Goal: Information Seeking & Learning: Learn about a topic

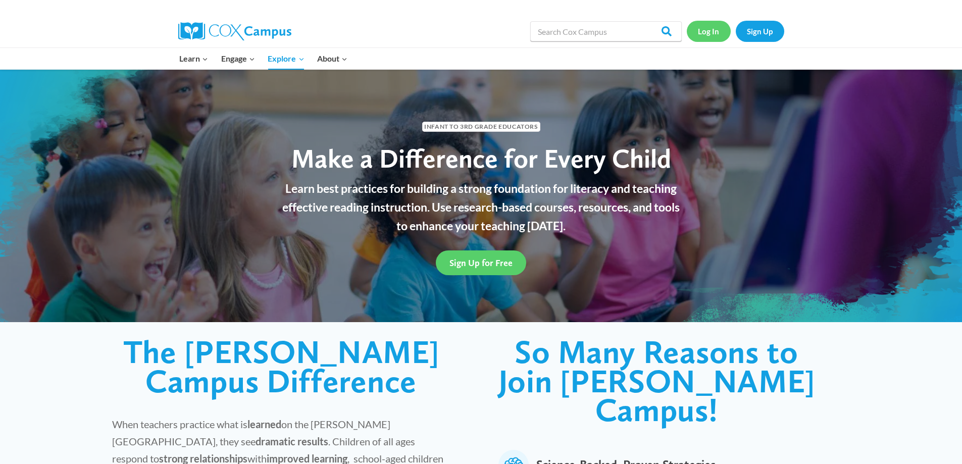
click at [714, 34] on link "Log In" at bounding box center [709, 31] width 44 height 21
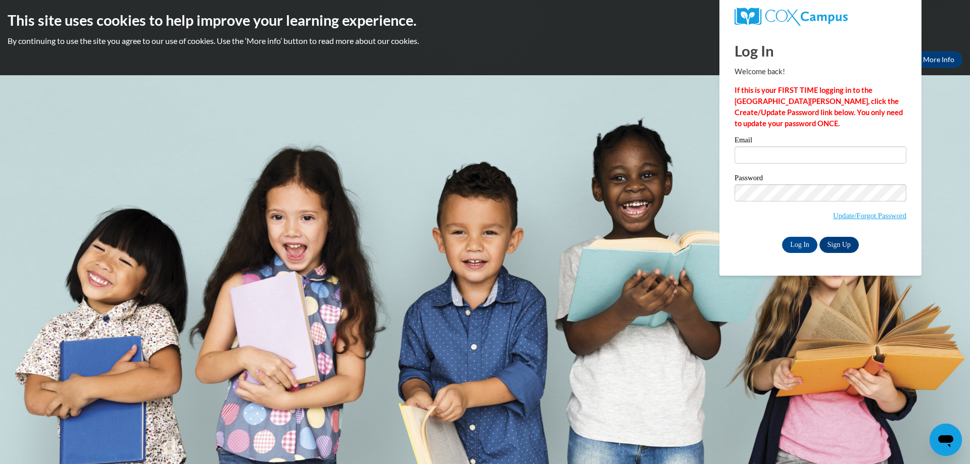
type input "natkingcole296@gmail.com"
click at [790, 160] on input "natkingcole296@gmail.com" at bounding box center [821, 154] width 172 height 17
click at [800, 243] on input "Log In" at bounding box center [799, 245] width 35 height 16
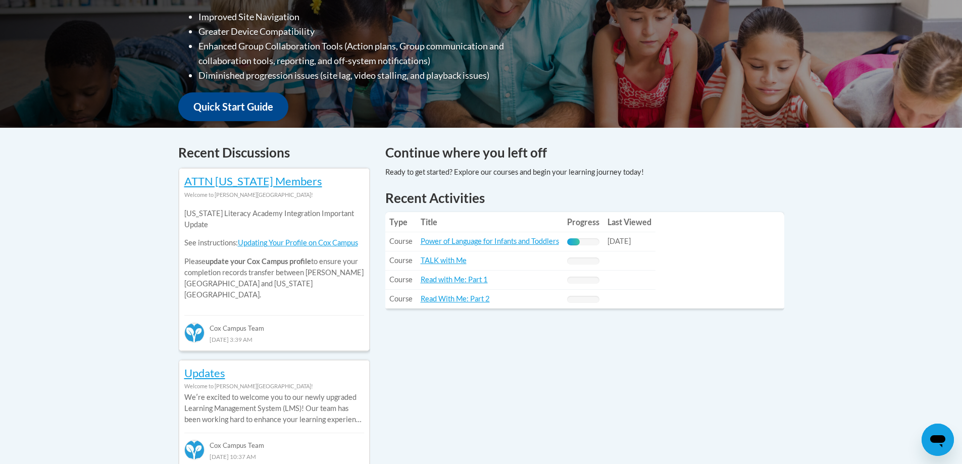
scroll to position [303, 0]
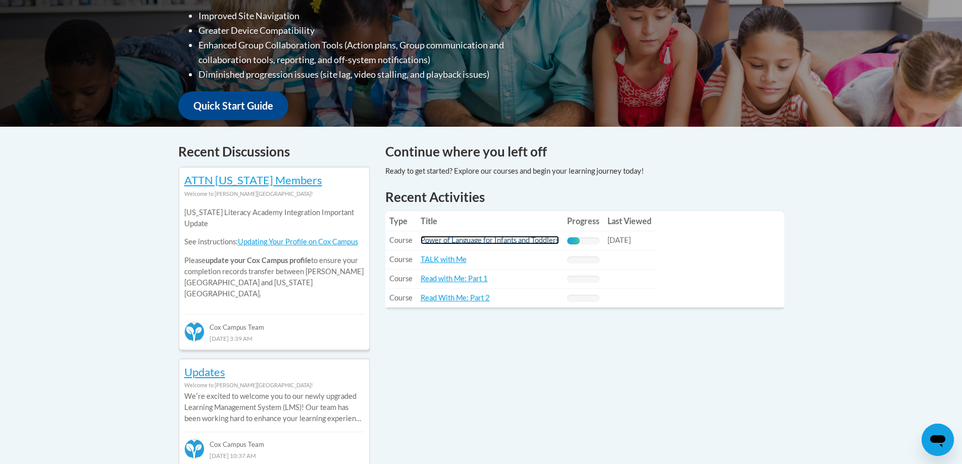
click at [537, 241] on link "Power of Language for Infants and Toddlers" at bounding box center [490, 240] width 138 height 9
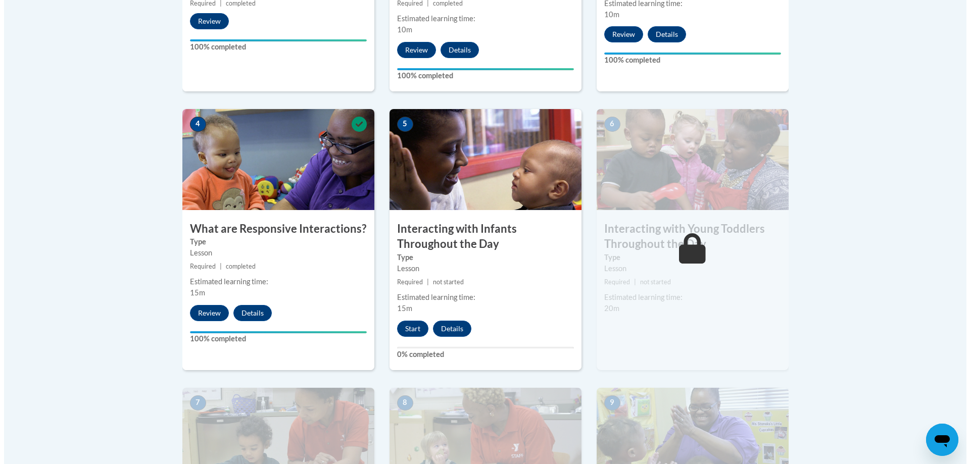
scroll to position [510, 0]
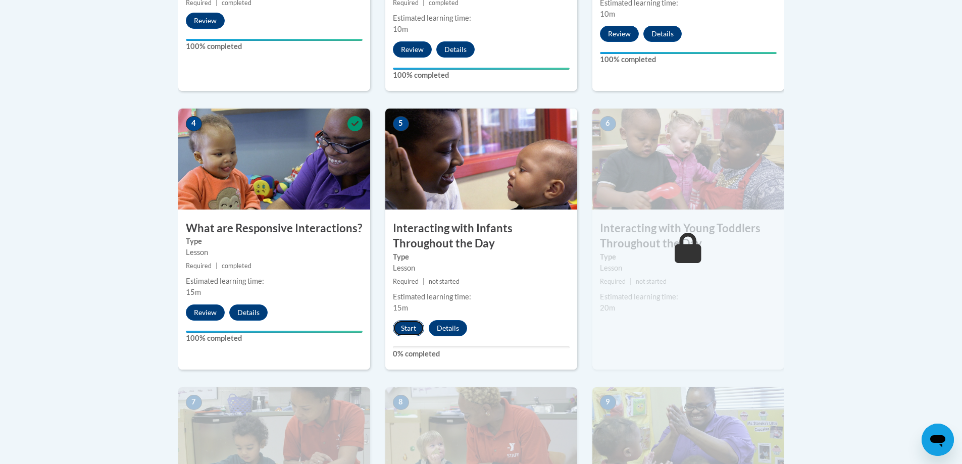
click at [402, 320] on button "Start" at bounding box center [408, 328] width 31 height 16
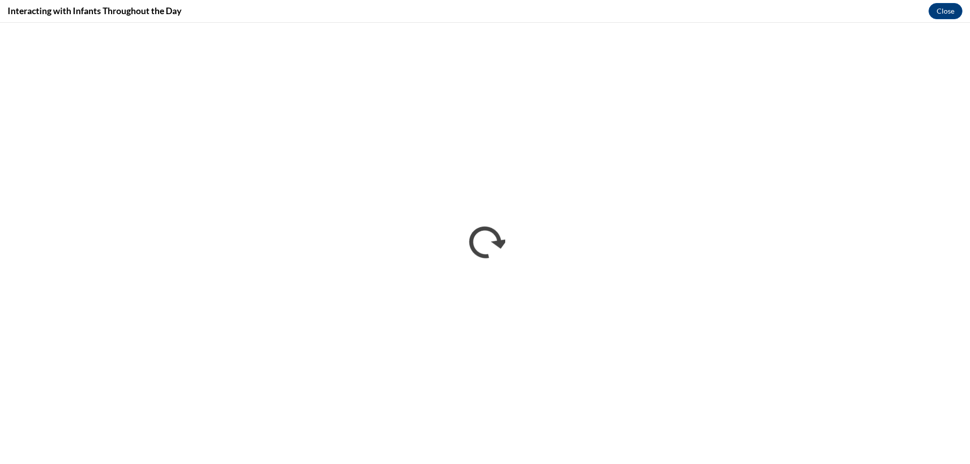
scroll to position [0, 0]
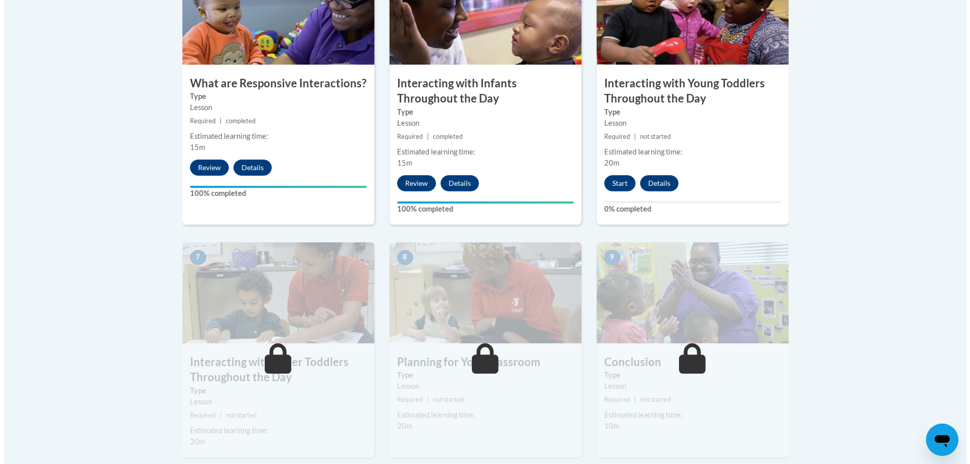
scroll to position [657, 0]
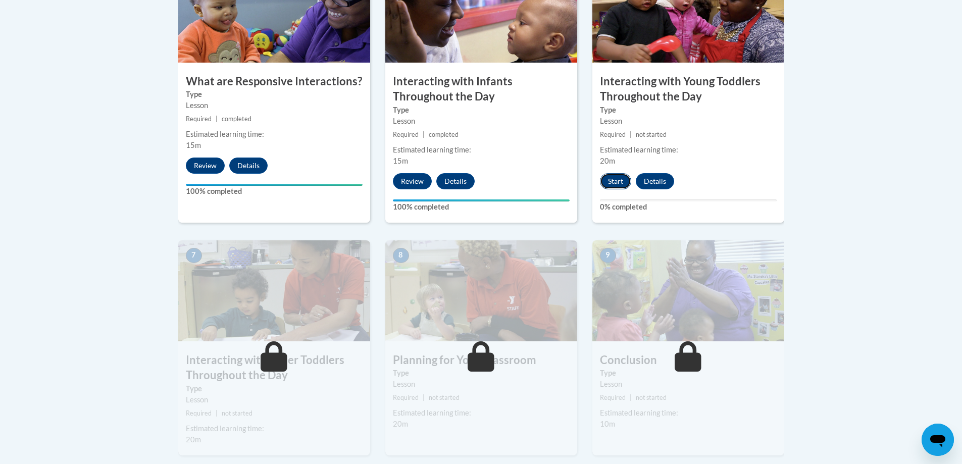
click at [617, 173] on button "Start" at bounding box center [615, 181] width 31 height 16
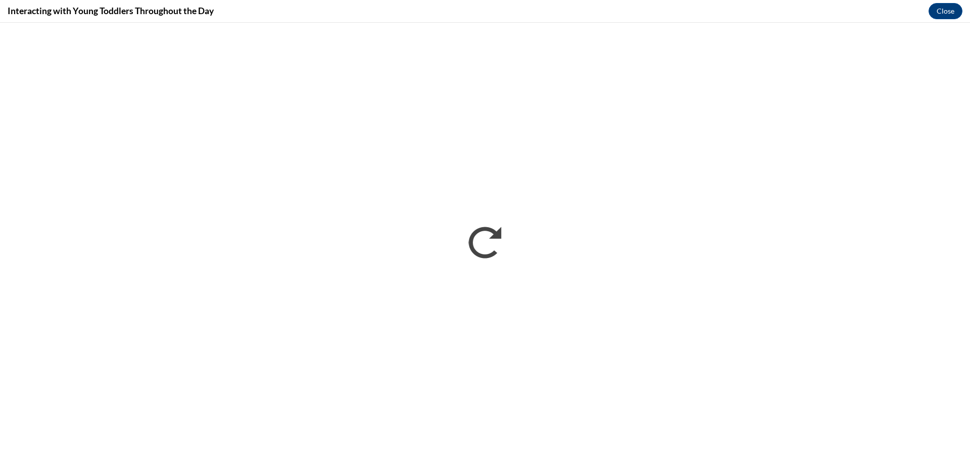
scroll to position [0, 0]
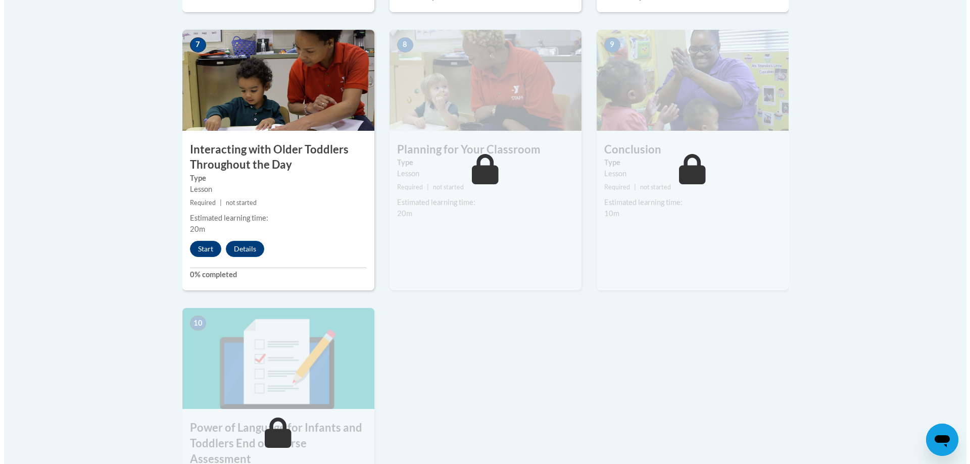
scroll to position [859, 0]
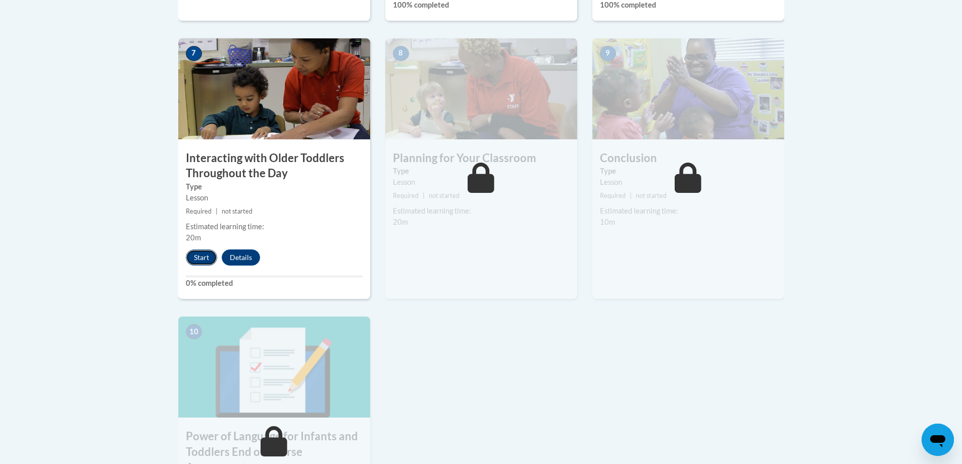
click at [194, 250] on button "Start" at bounding box center [201, 258] width 31 height 16
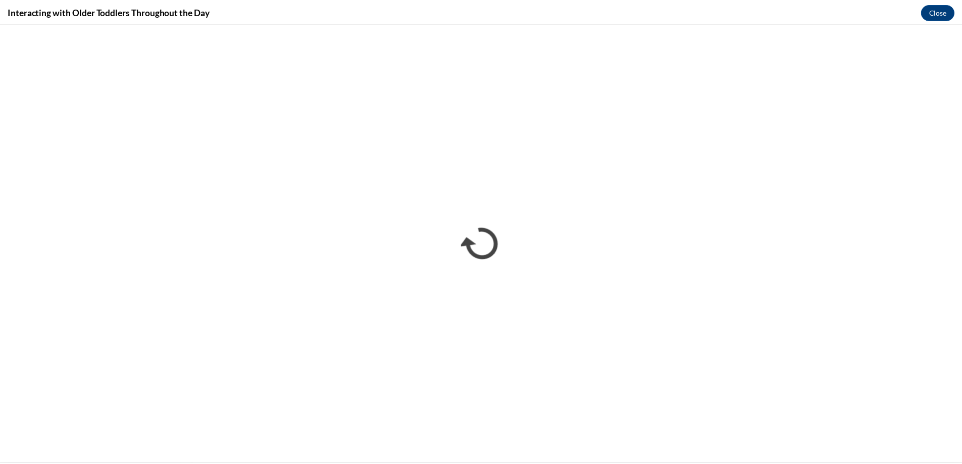
scroll to position [0, 0]
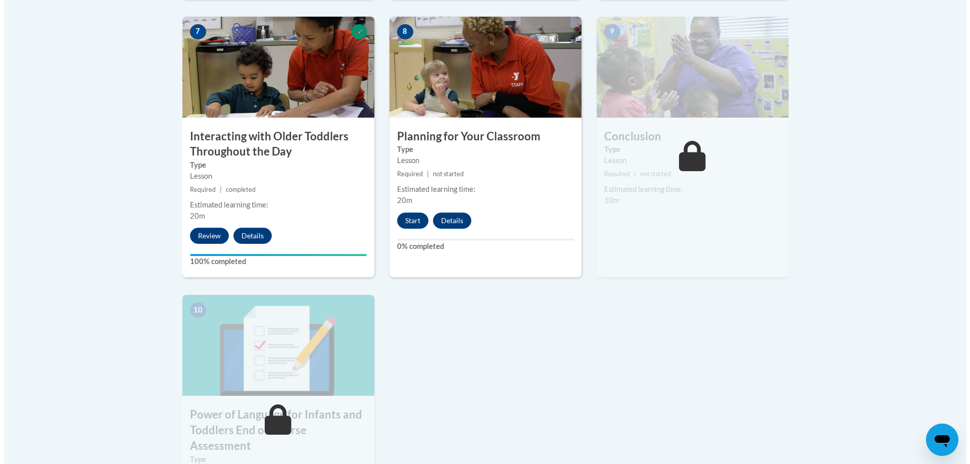
scroll to position [894, 0]
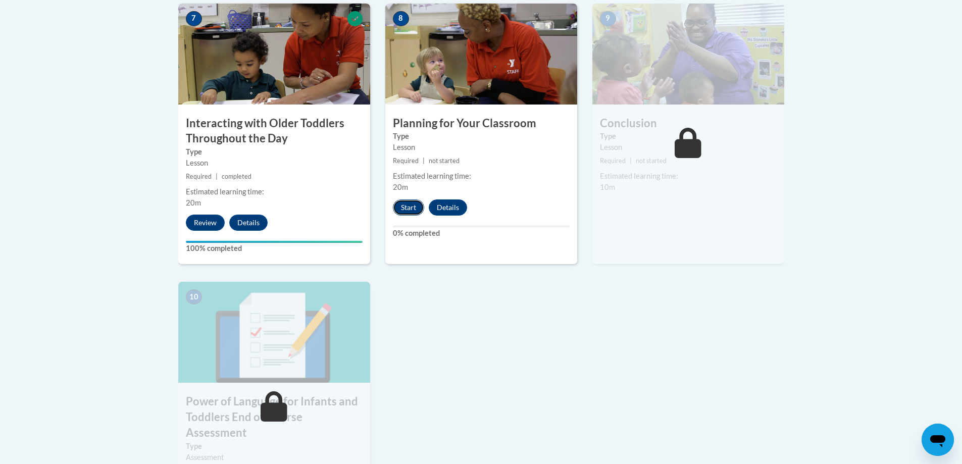
click at [406, 200] on button "Start" at bounding box center [408, 208] width 31 height 16
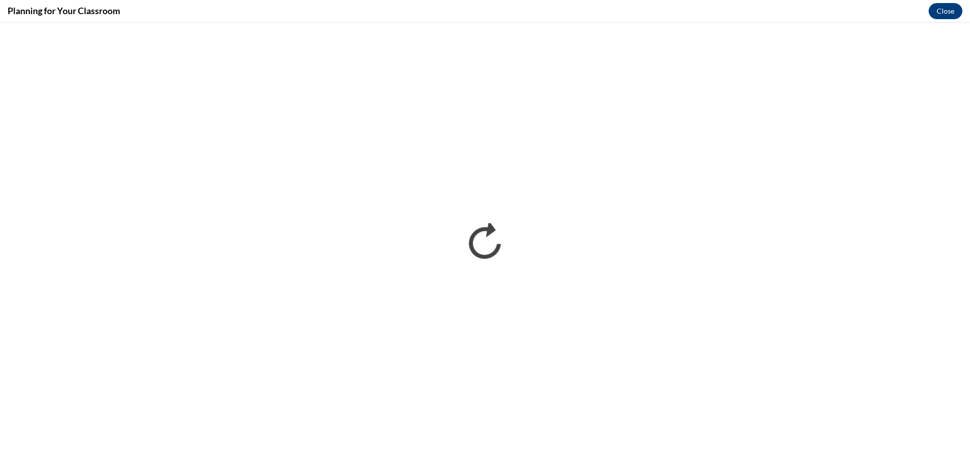
scroll to position [0, 0]
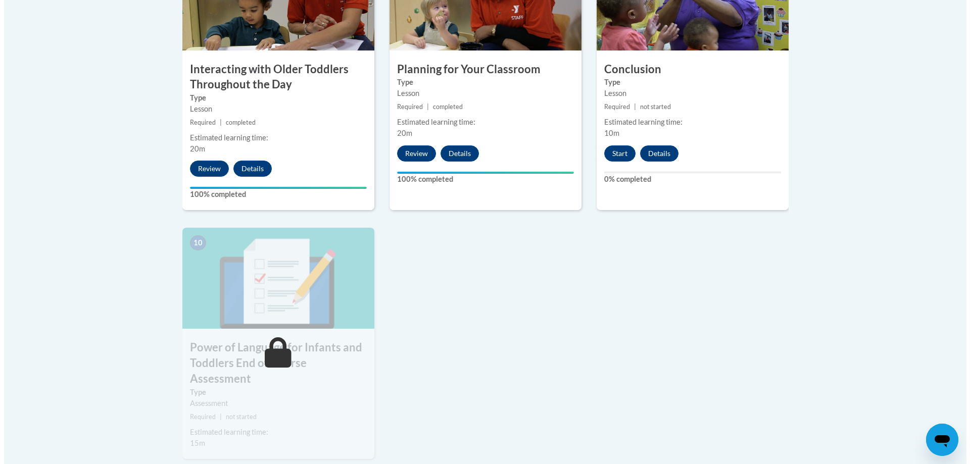
scroll to position [960, 0]
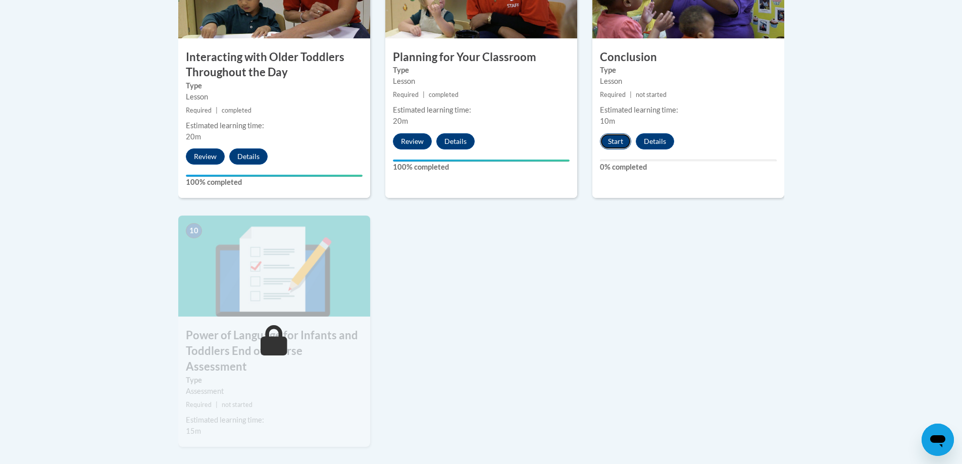
click at [607, 133] on button "Start" at bounding box center [615, 141] width 31 height 16
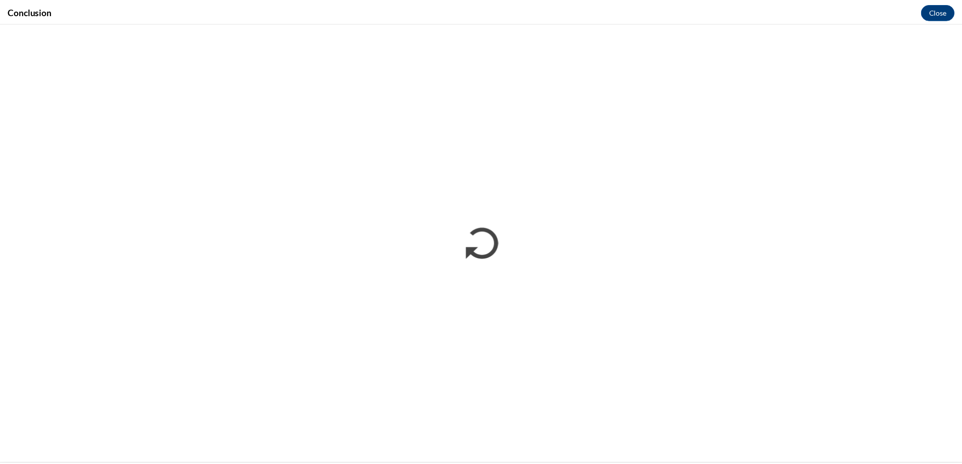
scroll to position [0, 0]
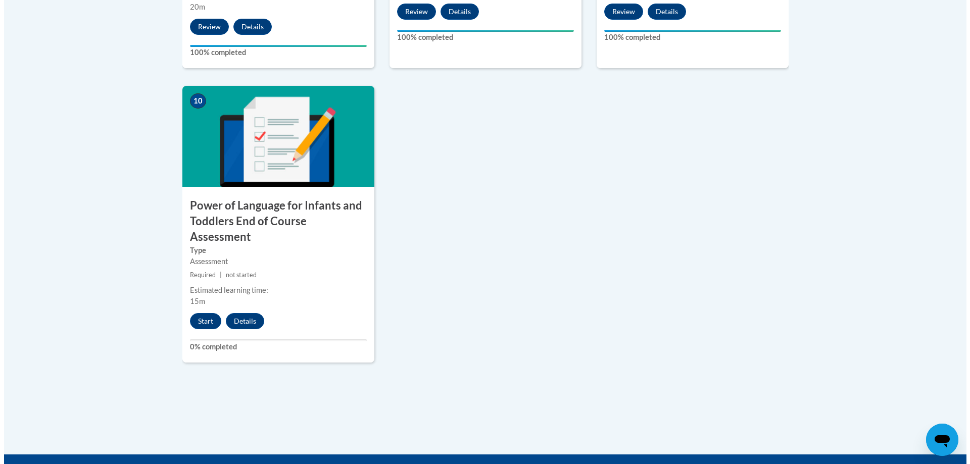
scroll to position [1100, 0]
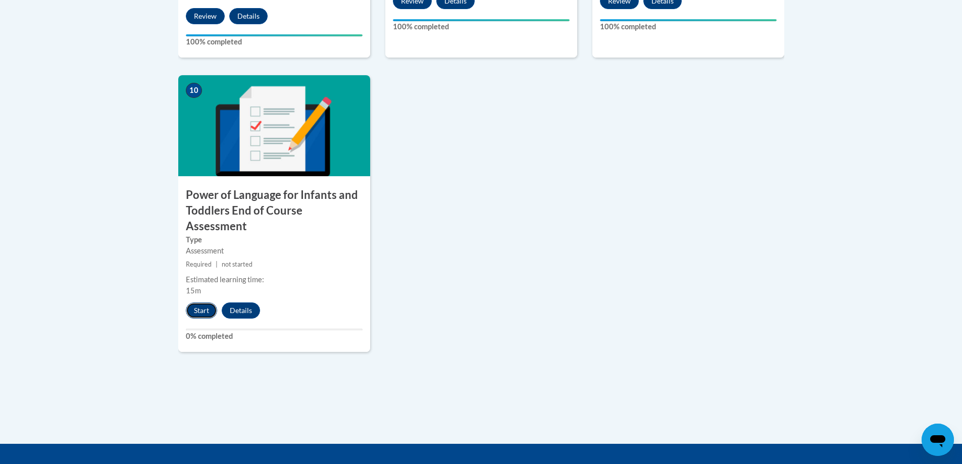
click at [199, 303] on button "Start" at bounding box center [201, 311] width 31 height 16
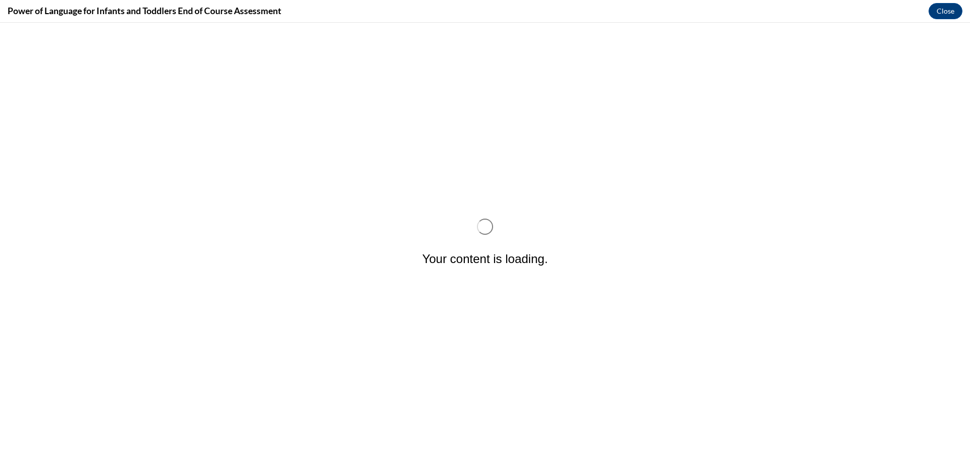
scroll to position [0, 0]
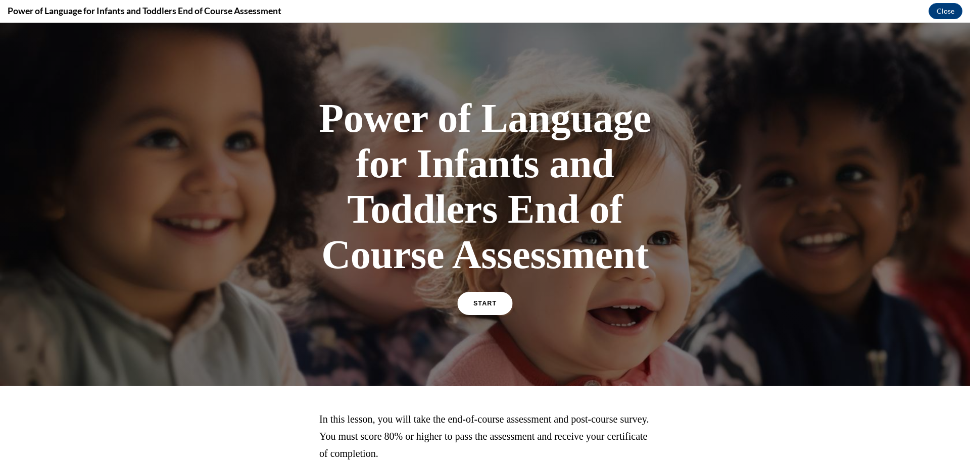
click at [484, 298] on link "START" at bounding box center [484, 303] width 55 height 23
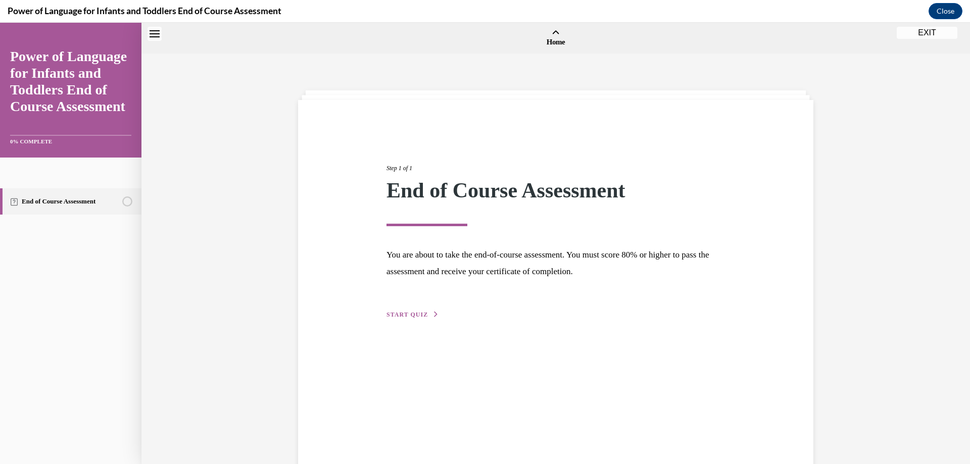
scroll to position [31, 0]
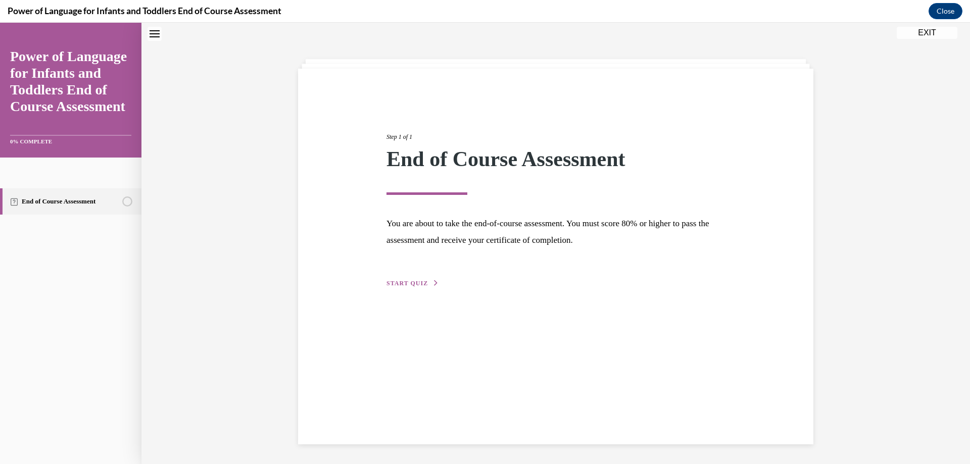
click at [420, 284] on span "START QUIZ" at bounding box center [406, 283] width 41 height 7
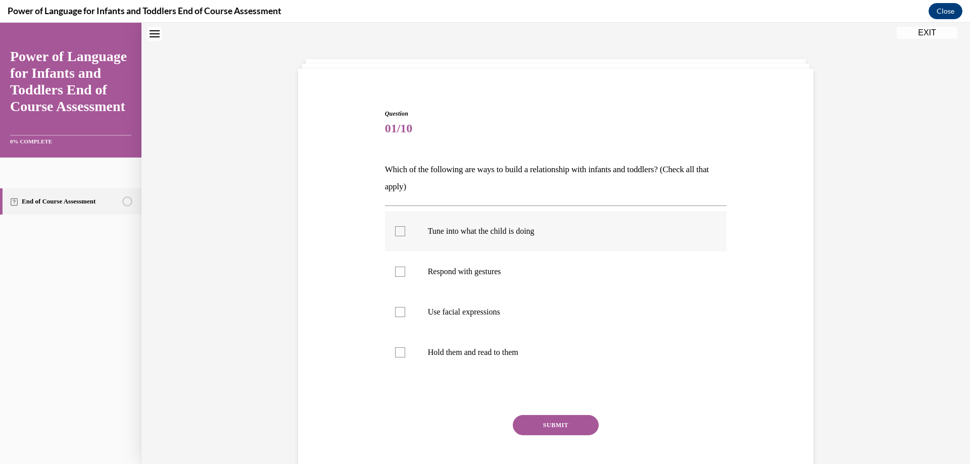
click at [397, 233] on div at bounding box center [400, 231] width 10 height 10
click at [397, 233] on input "Tune into what the child is doing" at bounding box center [400, 231] width 10 height 10
checkbox input "true"
click at [394, 277] on label "Respond with gestures" at bounding box center [556, 272] width 342 height 40
click at [395, 277] on input "Respond with gestures" at bounding box center [400, 272] width 10 height 10
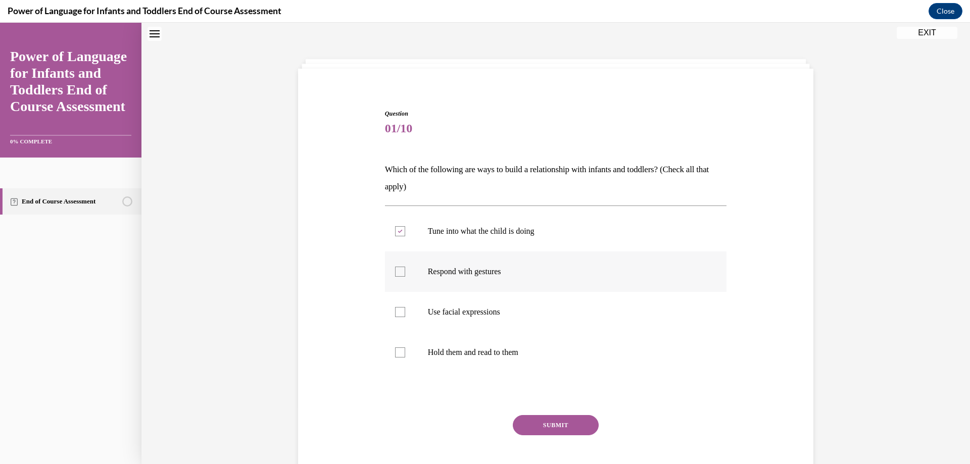
checkbox input "true"
click at [396, 314] on div at bounding box center [400, 312] width 10 height 10
click at [396, 314] on input "Use facial expressions" at bounding box center [400, 312] width 10 height 10
checkbox input "true"
click at [389, 349] on label "Hold them and read to them" at bounding box center [556, 352] width 342 height 40
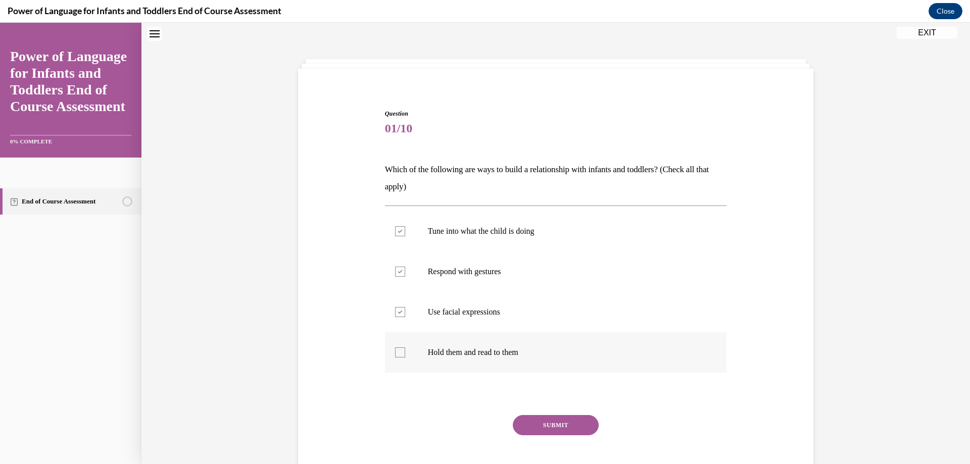
click at [395, 349] on input "Hold them and read to them" at bounding box center [400, 353] width 10 height 10
checkbox input "true"
click at [545, 427] on button "SUBMIT" at bounding box center [556, 425] width 86 height 20
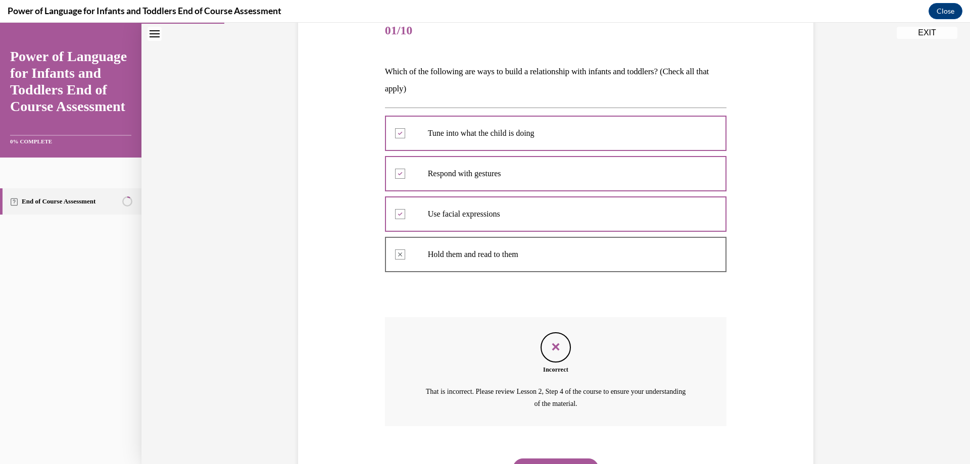
scroll to position [129, 0]
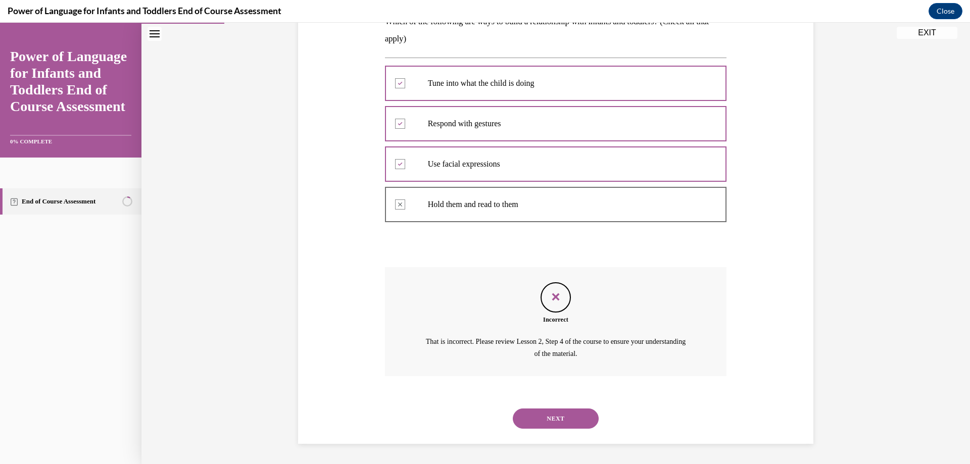
click at [558, 416] on button "NEXT" at bounding box center [556, 419] width 86 height 20
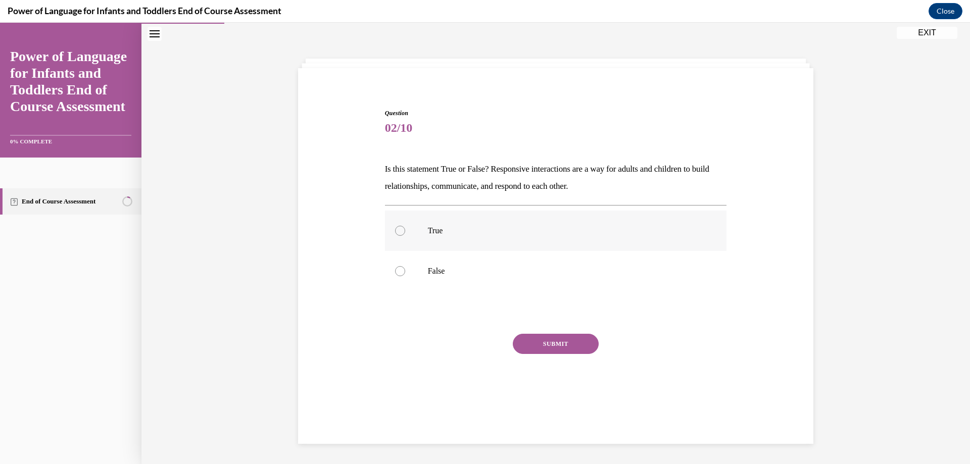
click at [454, 234] on p "True" at bounding box center [565, 231] width 274 height 10
click at [405, 234] on input "True" at bounding box center [400, 231] width 10 height 10
radio input "true"
click at [569, 344] on button "SUBMIT" at bounding box center [556, 344] width 86 height 20
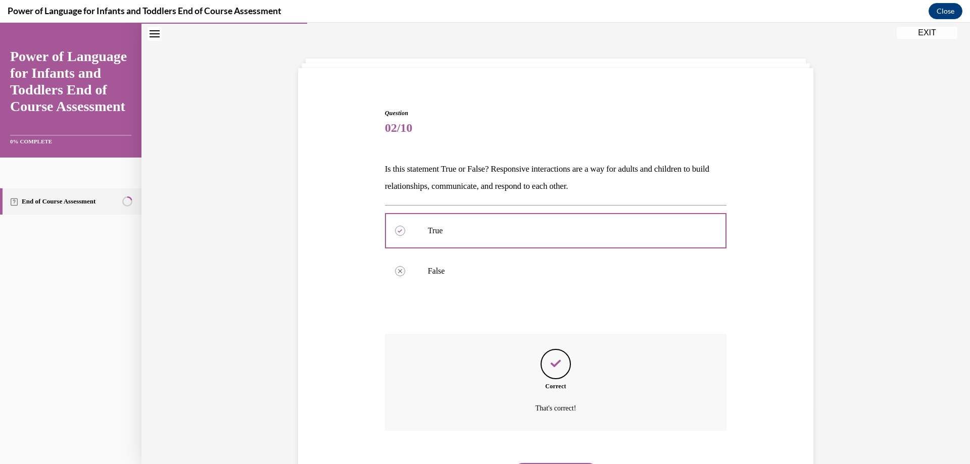
scroll to position [86, 0]
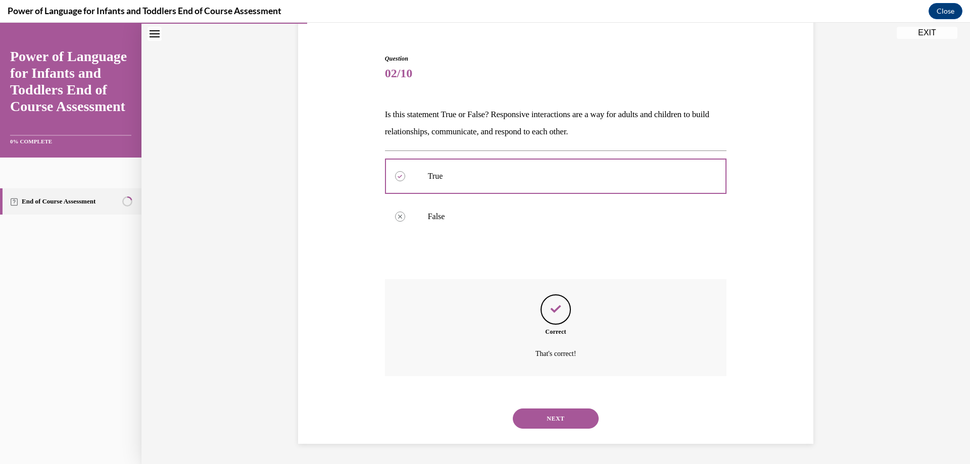
click at [564, 419] on button "NEXT" at bounding box center [556, 419] width 86 height 20
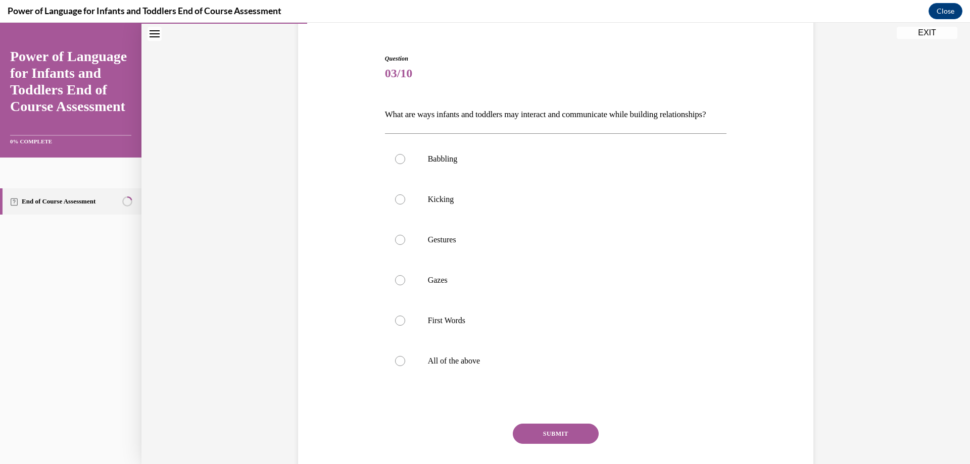
scroll to position [53, 0]
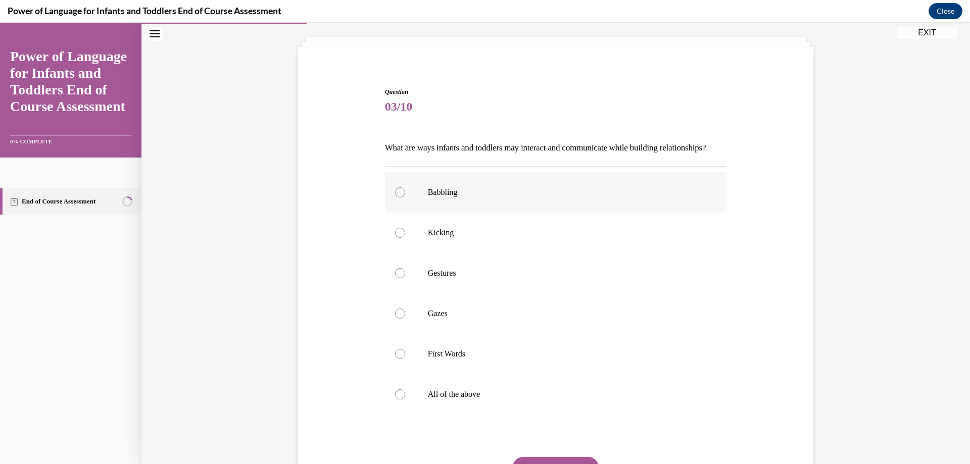
click at [469, 213] on label "Babbling" at bounding box center [556, 192] width 342 height 40
click at [405, 198] on input "Babbling" at bounding box center [400, 192] width 10 height 10
radio input "true"
click at [465, 243] on label "Kicking" at bounding box center [556, 233] width 342 height 40
click at [405, 238] on input "Kicking" at bounding box center [400, 233] width 10 height 10
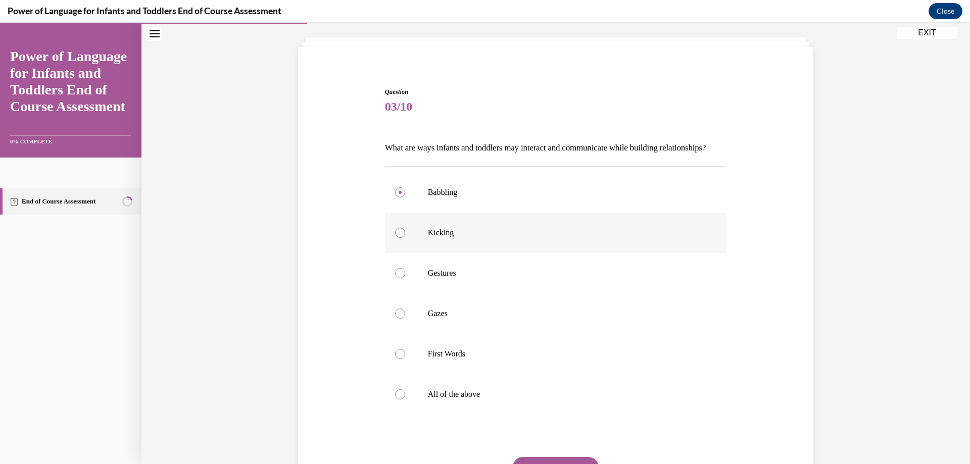
radio input "true"
click at [479, 278] on p "Gestures" at bounding box center [565, 273] width 274 height 10
click at [405, 278] on input "Gestures" at bounding box center [400, 273] width 10 height 10
radio input "true"
click at [480, 319] on p "Gazes" at bounding box center [565, 314] width 274 height 10
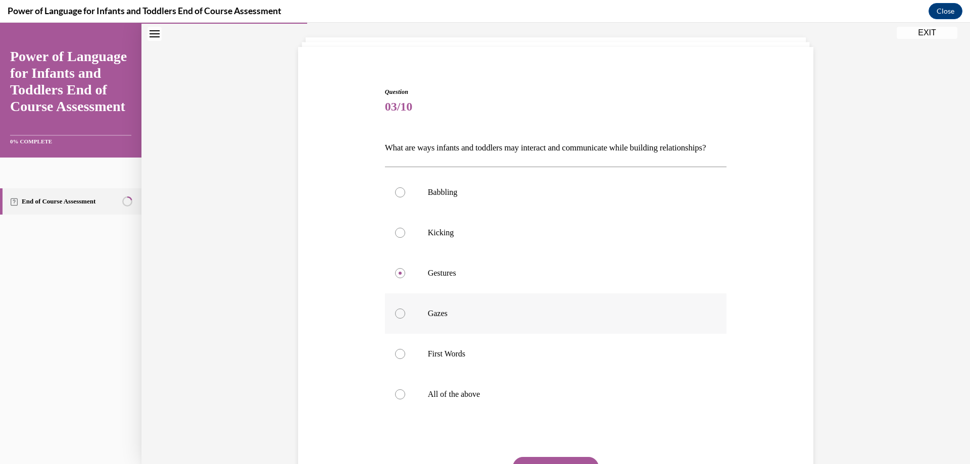
click at [405, 319] on input "Gazes" at bounding box center [400, 314] width 10 height 10
radio input "true"
click at [478, 359] on p "First Words" at bounding box center [565, 354] width 274 height 10
click at [405, 359] on input "First Words" at bounding box center [400, 354] width 10 height 10
radio input "true"
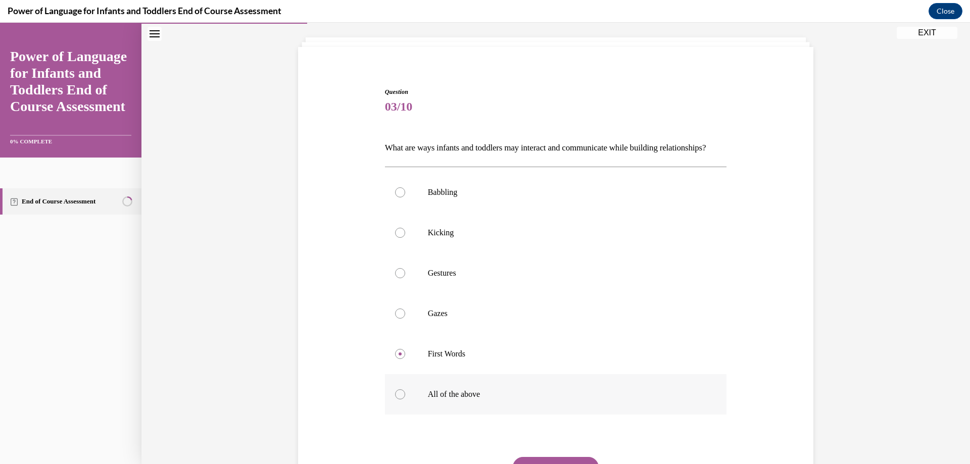
click at [469, 400] on p "All of the above" at bounding box center [565, 394] width 274 height 10
click at [405, 400] on input "All of the above" at bounding box center [400, 394] width 10 height 10
radio input "true"
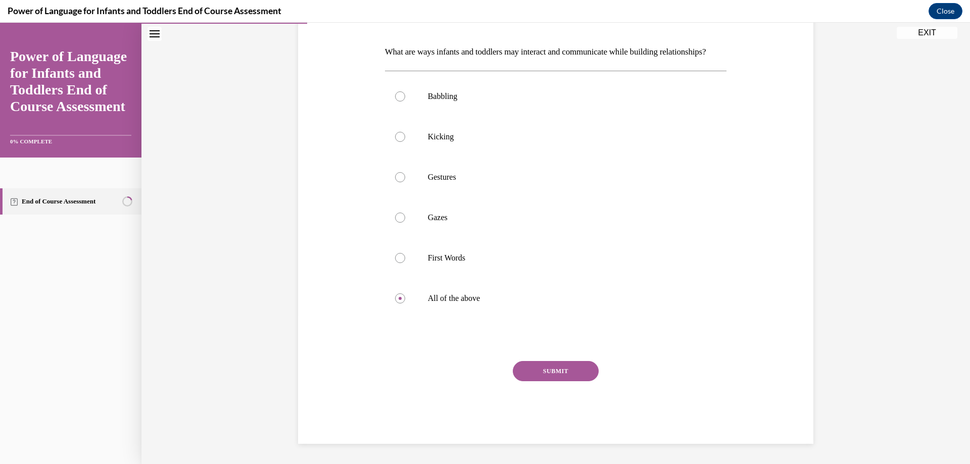
click at [566, 368] on button "SUBMIT" at bounding box center [556, 371] width 86 height 20
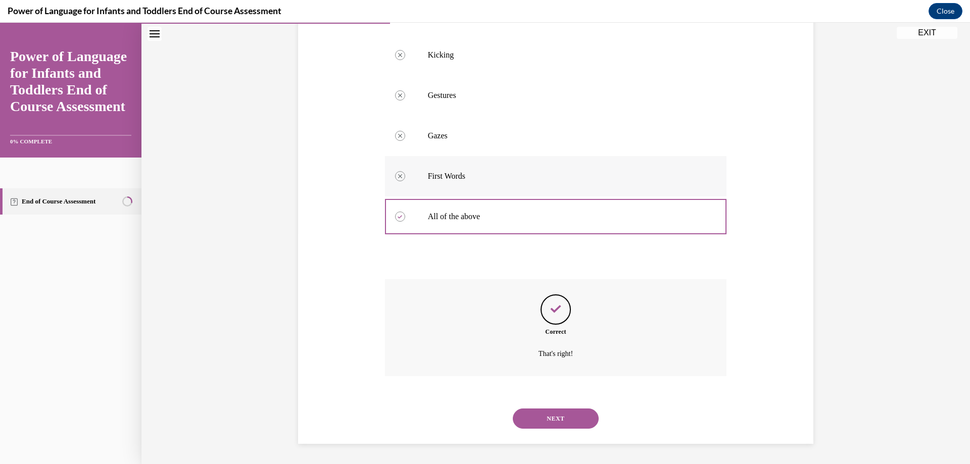
scroll to position [248, 0]
click at [570, 414] on button "NEXT" at bounding box center [556, 419] width 86 height 20
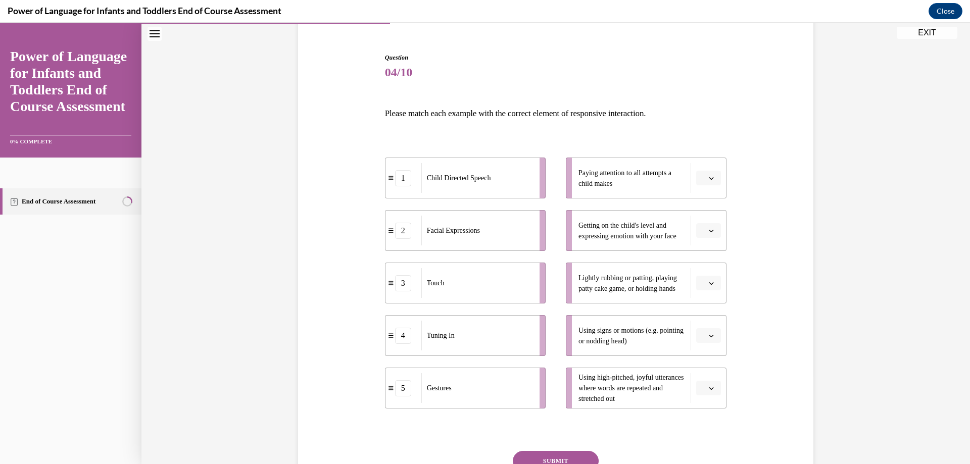
scroll to position [101, 0]
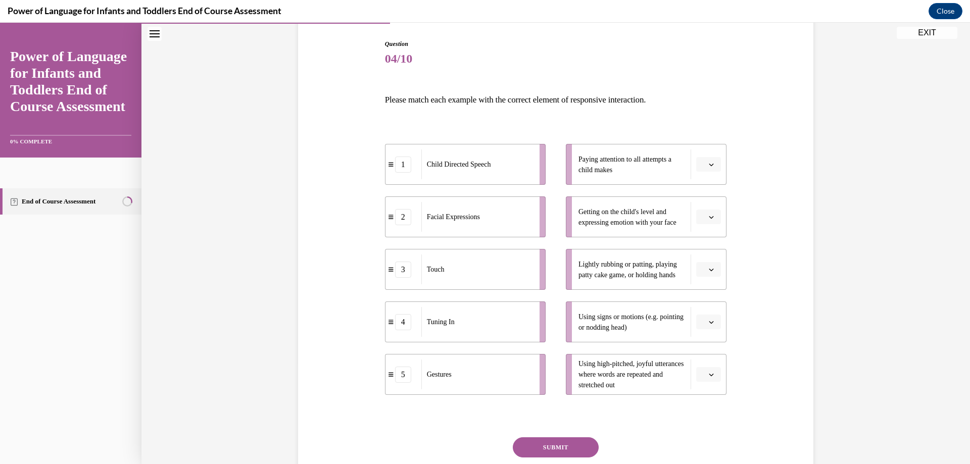
click at [709, 167] on icon "button" at bounding box center [711, 164] width 5 height 5
click at [709, 167] on icon "button" at bounding box center [711, 165] width 5 height 6
click at [708, 166] on span "button" at bounding box center [711, 164] width 7 height 7
click at [705, 265] on div "4" at bounding box center [703, 268] width 25 height 20
click at [710, 270] on span "button" at bounding box center [711, 269] width 7 height 7
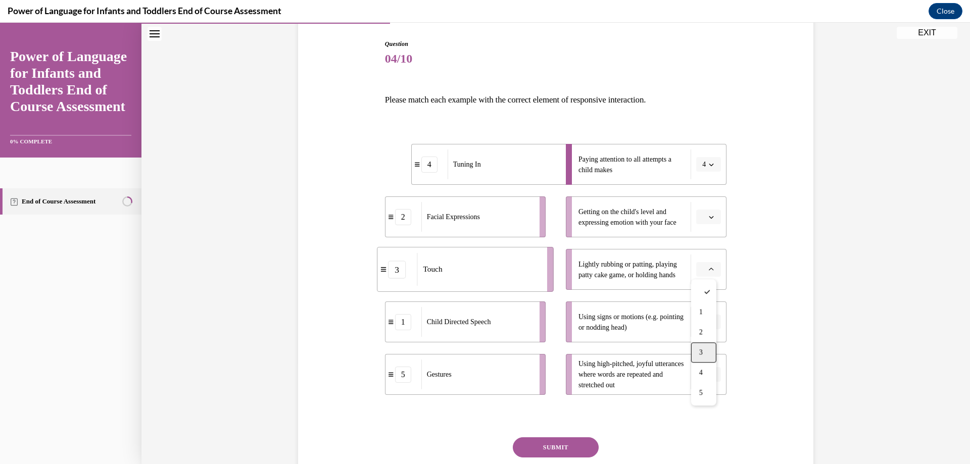
click at [705, 348] on div "3" at bounding box center [703, 352] width 25 height 20
click at [709, 373] on icon "button" at bounding box center [711, 374] width 5 height 5
click at [704, 269] on div "1" at bounding box center [703, 271] width 25 height 20
click at [709, 322] on icon "button" at bounding box center [711, 322] width 5 height 5
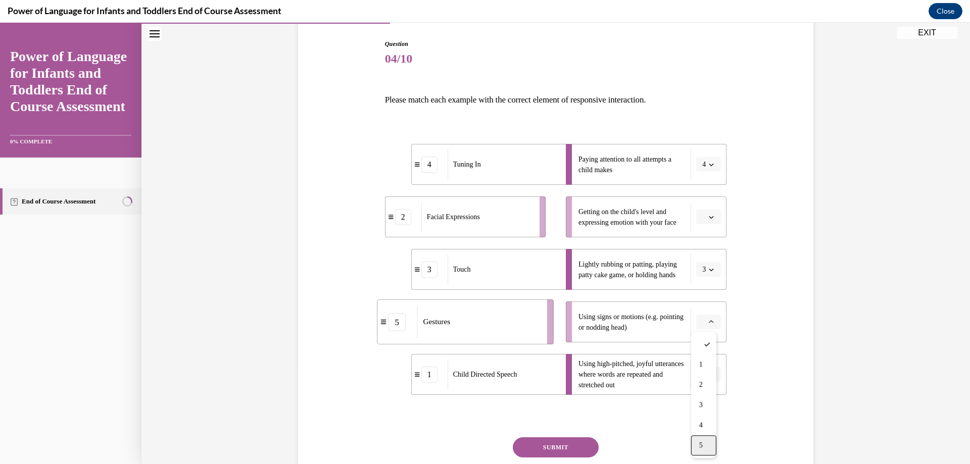
click at [708, 444] on div "5" at bounding box center [703, 445] width 25 height 20
click at [709, 216] on icon "button" at bounding box center [711, 217] width 5 height 5
click at [708, 280] on div "2" at bounding box center [703, 280] width 25 height 20
click at [553, 451] on button "SUBMIT" at bounding box center [556, 447] width 86 height 20
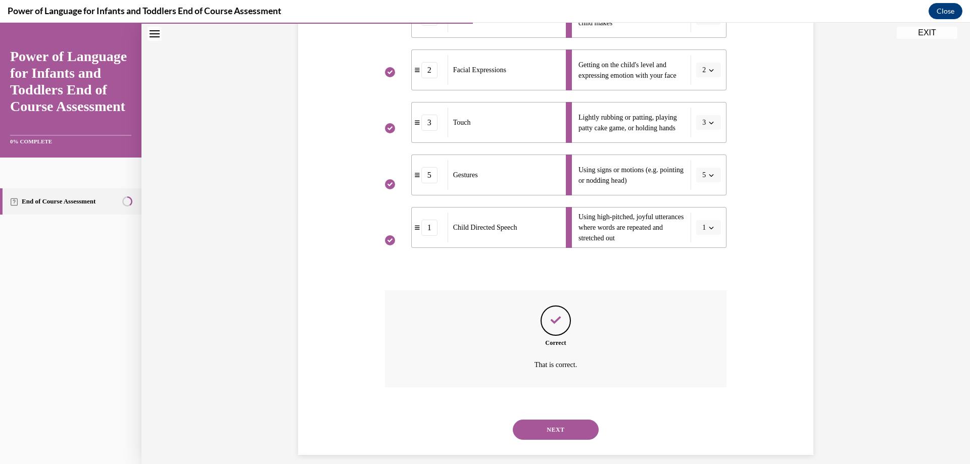
scroll to position [259, 0]
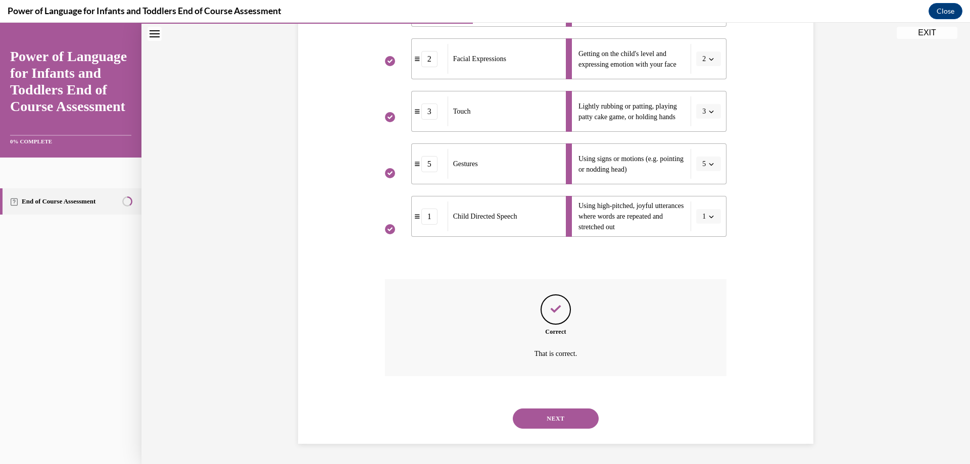
click at [576, 419] on button "NEXT" at bounding box center [556, 419] width 86 height 20
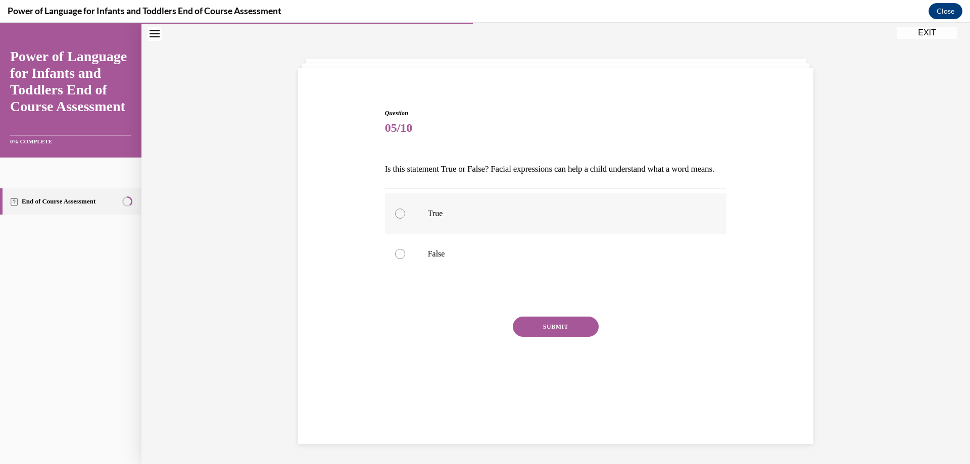
click at [460, 234] on label "True" at bounding box center [556, 213] width 342 height 40
click at [405, 219] on input "True" at bounding box center [400, 214] width 10 height 10
radio input "true"
click at [551, 336] on button "SUBMIT" at bounding box center [556, 327] width 86 height 20
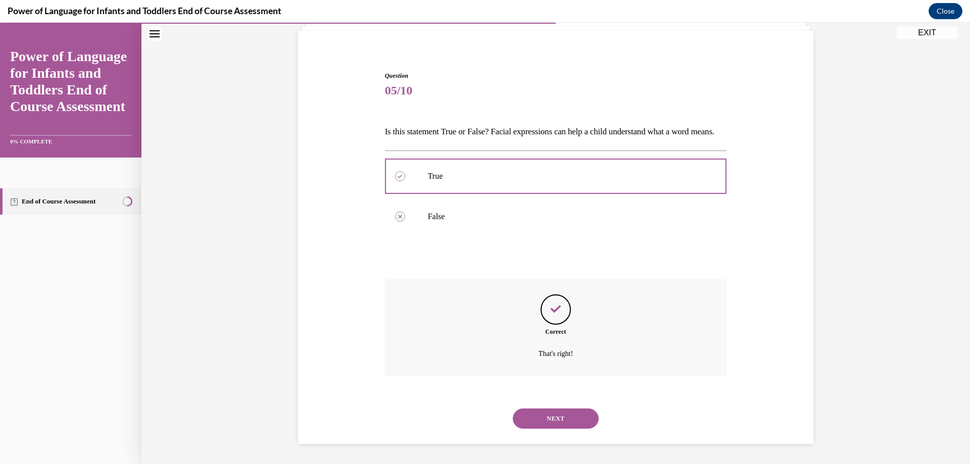
scroll to position [86, 0]
click at [545, 413] on button "NEXT" at bounding box center [556, 419] width 86 height 20
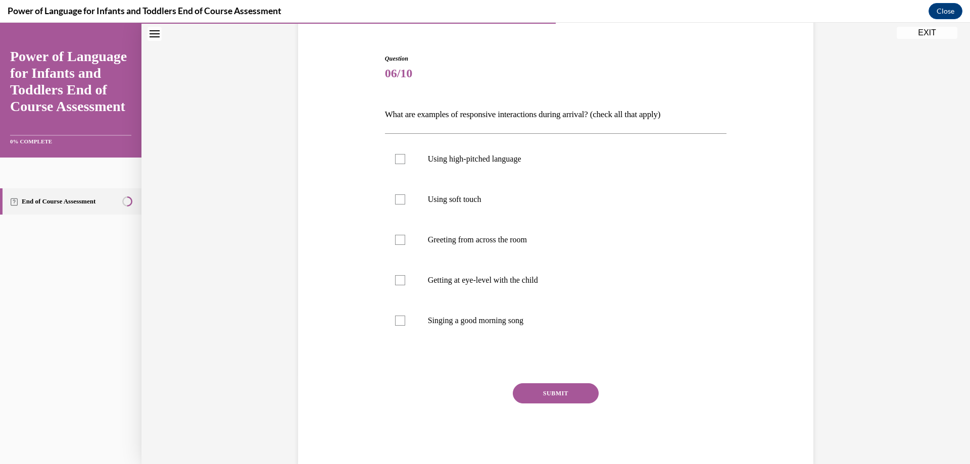
scroll to position [53, 0]
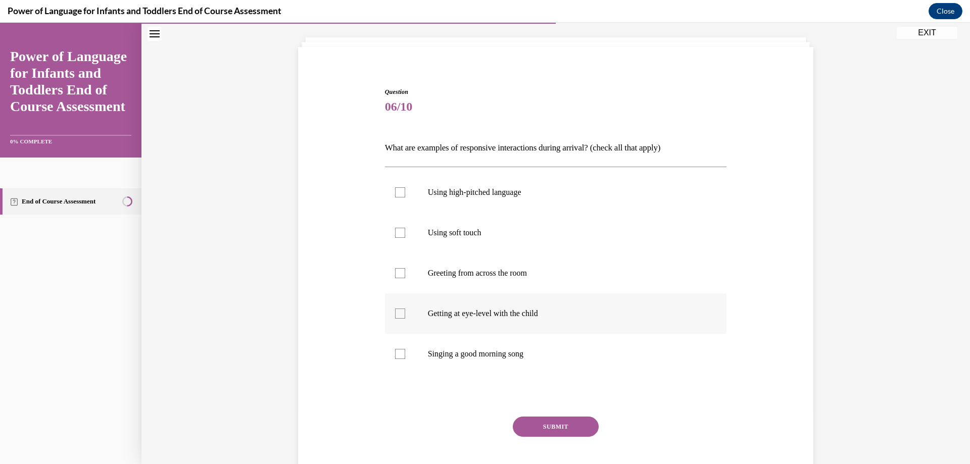
click at [400, 318] on div at bounding box center [400, 314] width 10 height 10
click at [400, 318] on input "Getting at eye-level with the child" at bounding box center [400, 314] width 10 height 10
checkbox input "true"
click at [406, 356] on label "Singing a good morning song" at bounding box center [556, 354] width 342 height 40
click at [405, 356] on input "Singing a good morning song" at bounding box center [400, 354] width 10 height 10
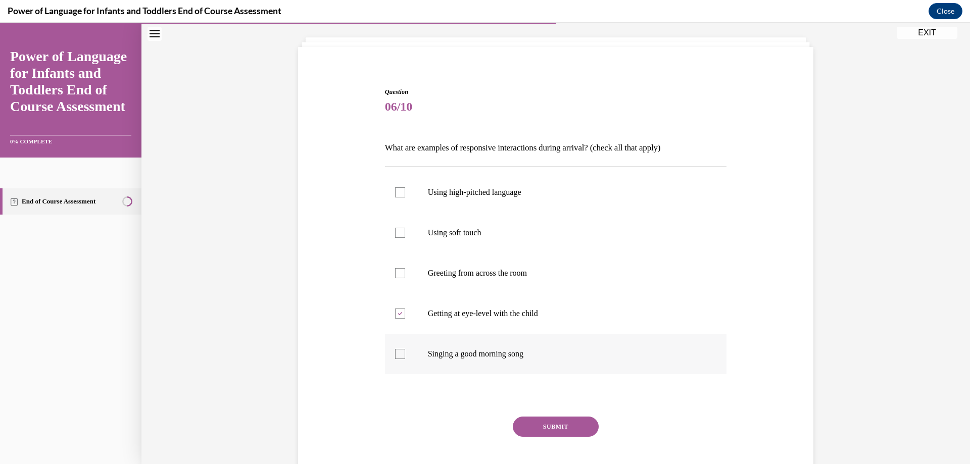
checkbox input "true"
click at [407, 194] on label "Using high-pitched language" at bounding box center [556, 192] width 342 height 40
click at [405, 194] on input "Using high-pitched language" at bounding box center [400, 192] width 10 height 10
checkbox input "true"
click at [579, 430] on button "SUBMIT" at bounding box center [556, 427] width 86 height 20
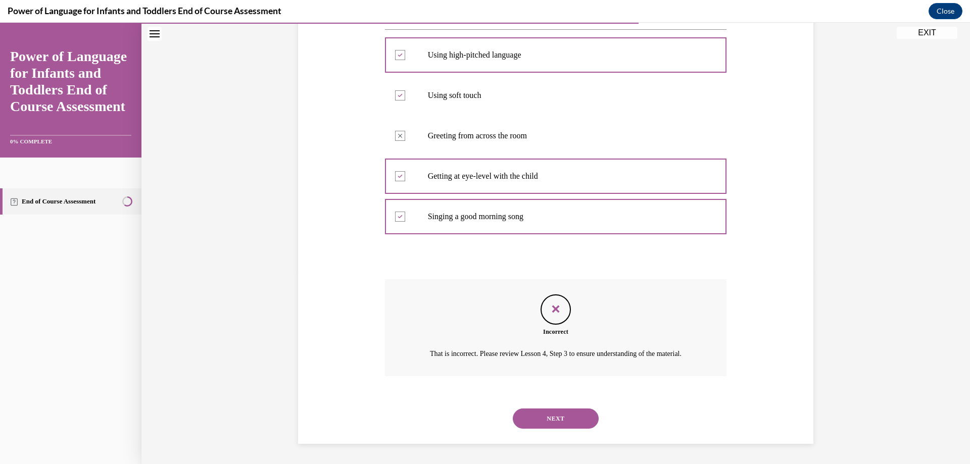
scroll to position [203, 0]
click at [559, 412] on button "NEXT" at bounding box center [556, 419] width 86 height 20
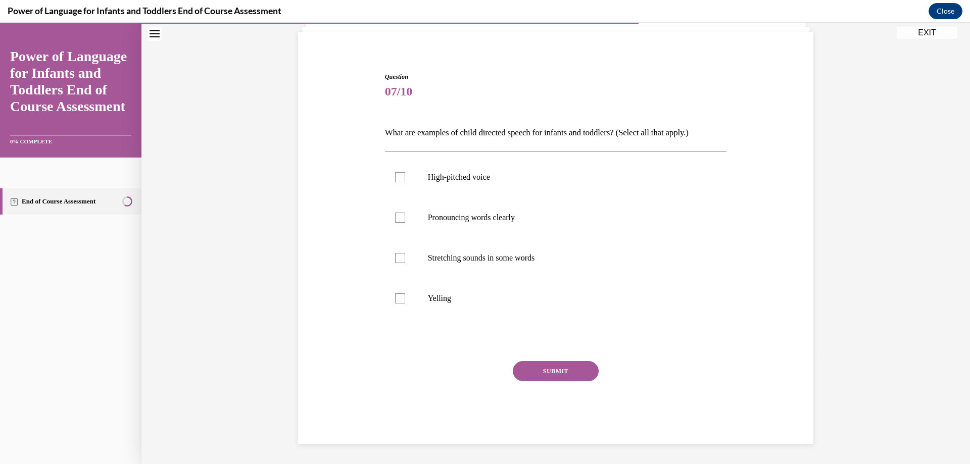
scroll to position [68, 0]
click at [456, 262] on p "Stretching sounds in some words" at bounding box center [565, 258] width 274 height 10
click at [405, 262] on input "Stretching sounds in some words" at bounding box center [400, 258] width 10 height 10
checkbox input "true"
drag, startPoint x: 458, startPoint y: 217, endPoint x: 458, endPoint y: 209, distance: 7.6
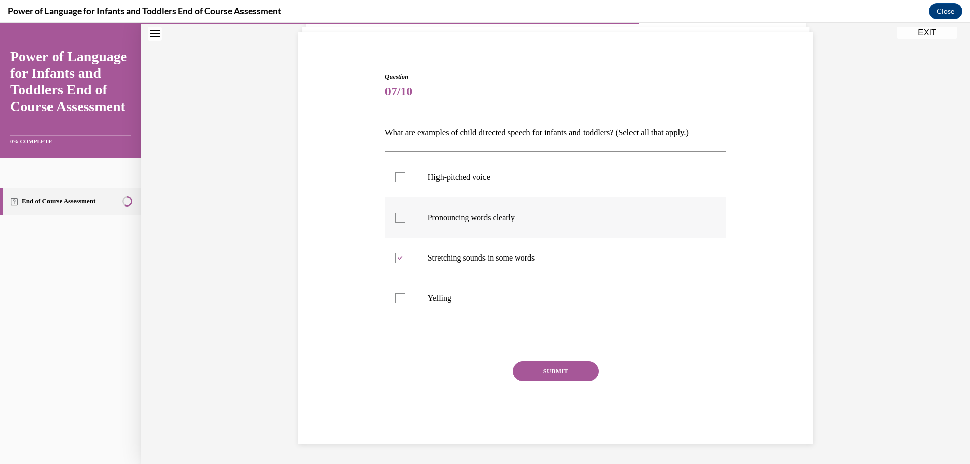
click at [458, 217] on p "Pronouncing words clearly" at bounding box center [565, 218] width 274 height 10
click at [405, 217] on input "Pronouncing words clearly" at bounding box center [400, 218] width 10 height 10
checkbox input "true"
click at [463, 180] on p "High-pitched voice" at bounding box center [565, 177] width 274 height 10
click at [405, 180] on input "High-pitched voice" at bounding box center [400, 177] width 10 height 10
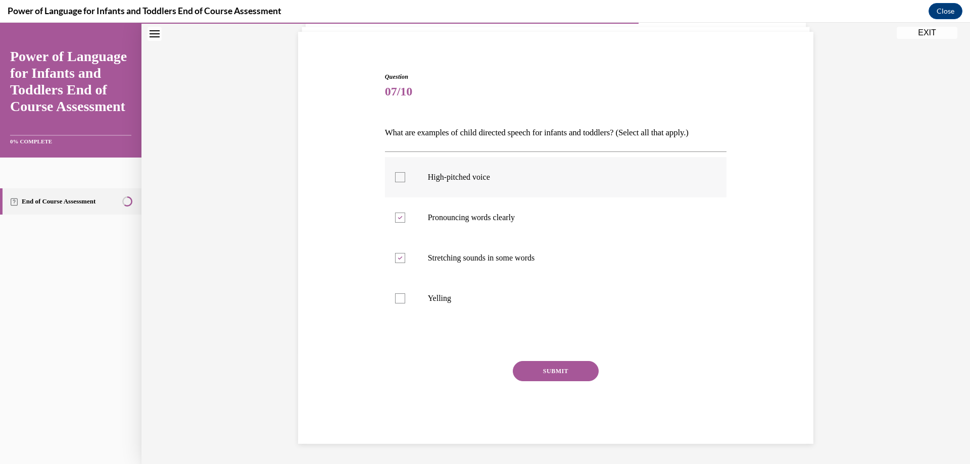
checkbox input "true"
click at [558, 363] on button "SUBMIT" at bounding box center [556, 371] width 86 height 20
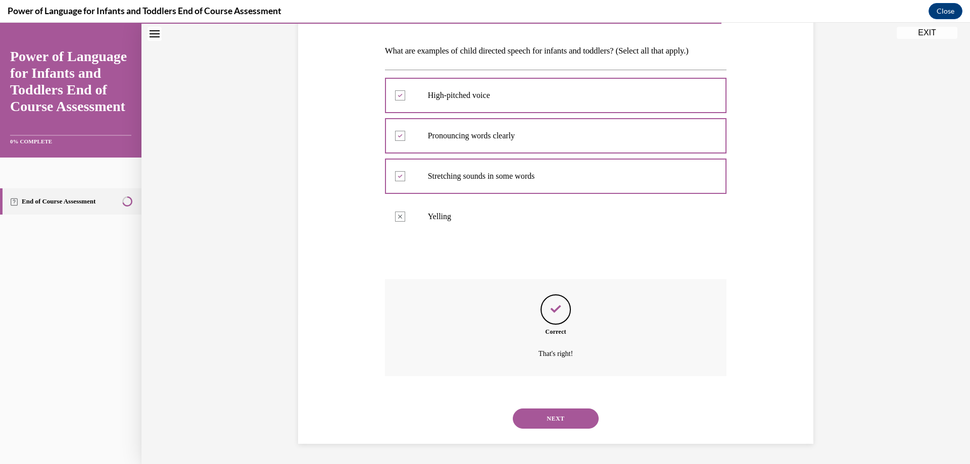
click at [570, 411] on button "NEXT" at bounding box center [556, 419] width 86 height 20
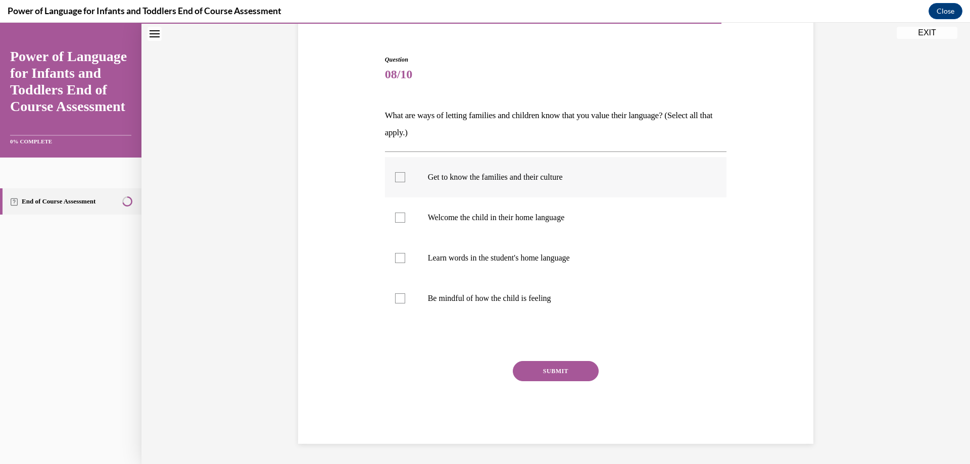
click at [568, 178] on p "Get to know the families and their culture" at bounding box center [565, 177] width 274 height 10
click at [405, 178] on input "Get to know the families and their culture" at bounding box center [400, 177] width 10 height 10
checkbox input "true"
click at [568, 225] on label "Welcome the child in their home language" at bounding box center [556, 218] width 342 height 40
click at [405, 223] on input "Welcome the child in their home language" at bounding box center [400, 218] width 10 height 10
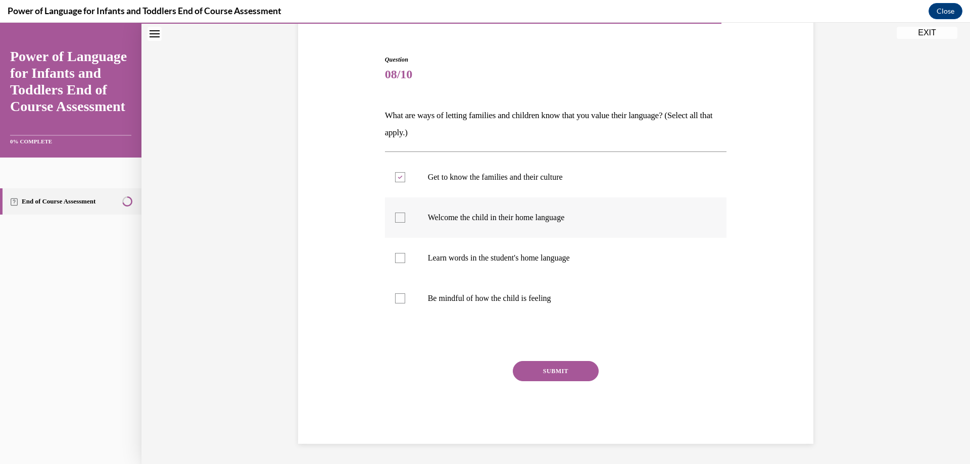
checkbox input "true"
click at [550, 270] on label "Learn words in the student's home language" at bounding box center [556, 258] width 342 height 40
click at [405, 263] on input "Learn words in the student's home language" at bounding box center [400, 258] width 10 height 10
checkbox input "true"
click at [564, 375] on button "SUBMIT" at bounding box center [556, 371] width 86 height 20
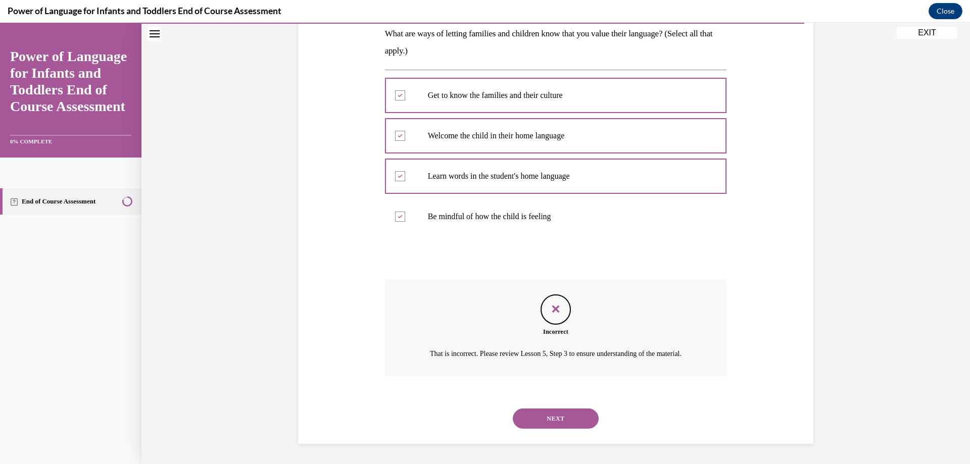
scroll to position [179, 0]
click at [574, 420] on button "NEXT" at bounding box center [556, 419] width 86 height 20
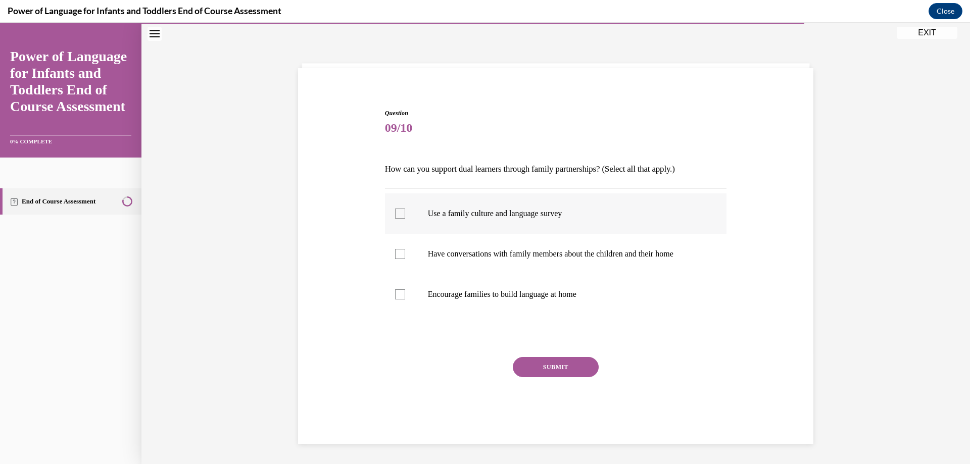
click at [519, 216] on p "Use a family culture and language survey" at bounding box center [565, 214] width 274 height 10
click at [405, 216] on input "Use a family culture and language survey" at bounding box center [400, 214] width 10 height 10
checkbox input "true"
click at [529, 261] on label "Have conversations with family members about the children and their home" at bounding box center [556, 254] width 342 height 40
click at [405, 259] on input "Have conversations with family members about the children and their home" at bounding box center [400, 254] width 10 height 10
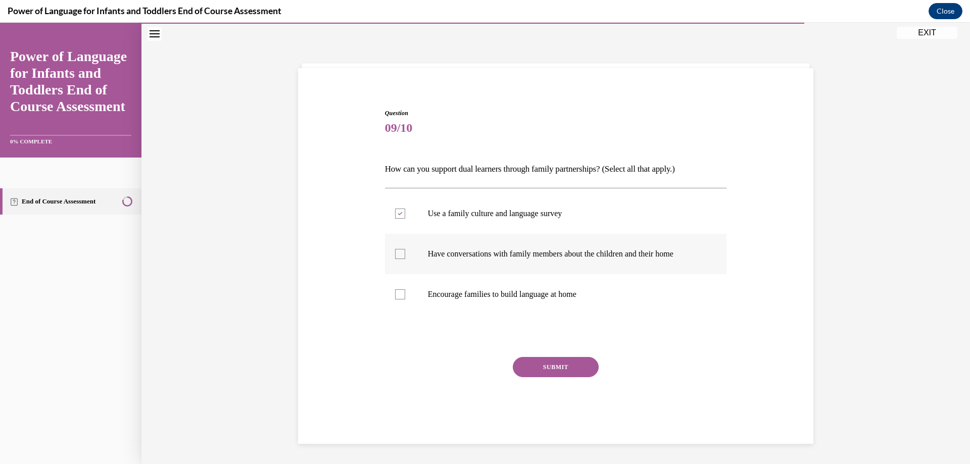
checkbox input "true"
click at [525, 296] on p "Encourage families to build language at home" at bounding box center [565, 294] width 274 height 10
click at [405, 296] on input "Encourage families to build language at home" at bounding box center [400, 294] width 10 height 10
checkbox input "true"
click at [542, 364] on button "SUBMIT" at bounding box center [556, 367] width 86 height 20
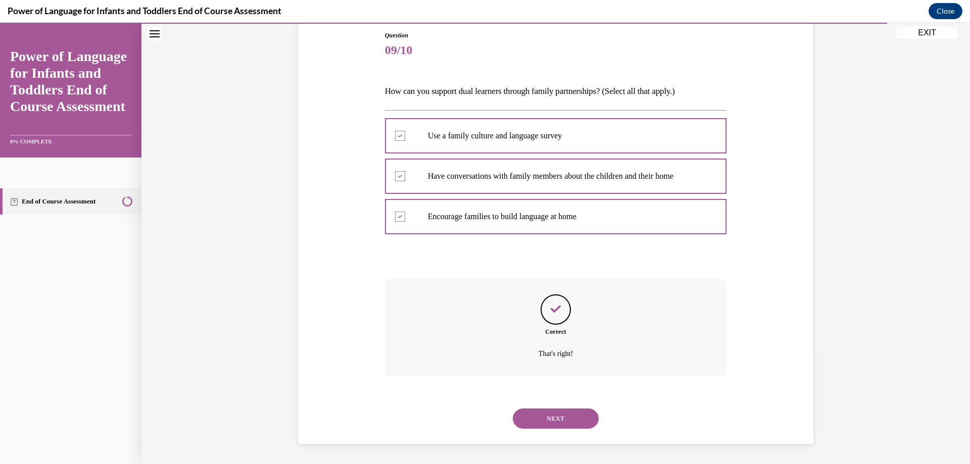
click at [575, 423] on button "NEXT" at bounding box center [556, 419] width 86 height 20
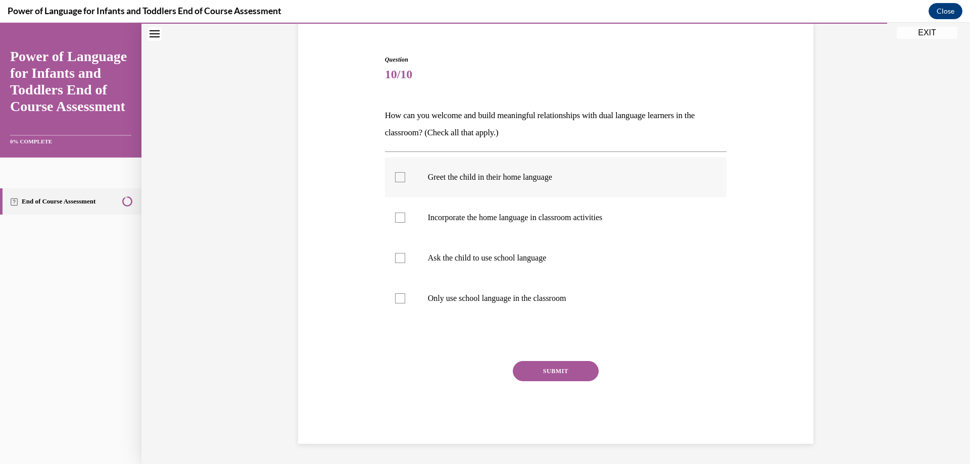
click at [556, 168] on label "Greet the child in their home language" at bounding box center [556, 177] width 342 height 40
click at [405, 172] on input "Greet the child in their home language" at bounding box center [400, 177] width 10 height 10
checkbox input "true"
click at [566, 225] on label "Incorporate the home language in classroom activities" at bounding box center [556, 218] width 342 height 40
click at [405, 223] on input "Incorporate the home language in classroom activities" at bounding box center [400, 218] width 10 height 10
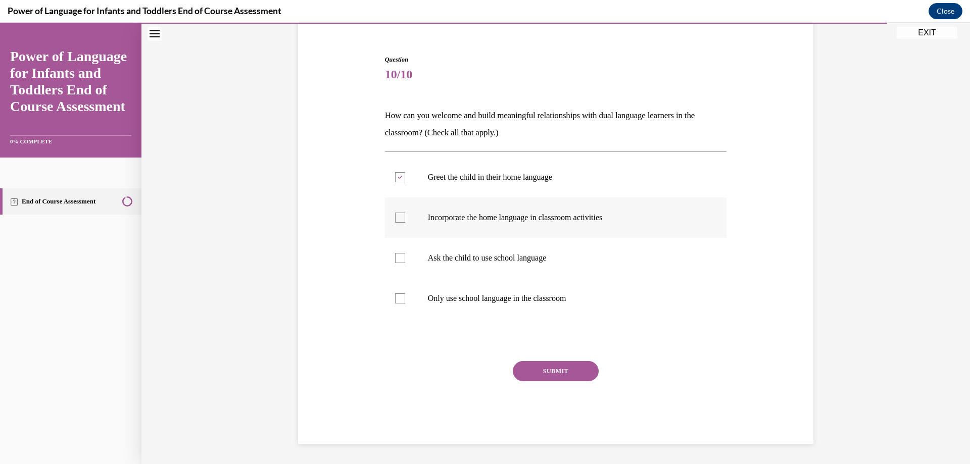
checkbox input "true"
click at [559, 261] on p "Ask the child to use school language" at bounding box center [565, 258] width 274 height 10
click at [405, 261] on input "Ask the child to use school language" at bounding box center [400, 258] width 10 height 10
click at [543, 257] on p "Ask the child to use school language" at bounding box center [565, 258] width 274 height 10
click at [405, 257] on input "Ask the child to use school language" at bounding box center [400, 258] width 10 height 10
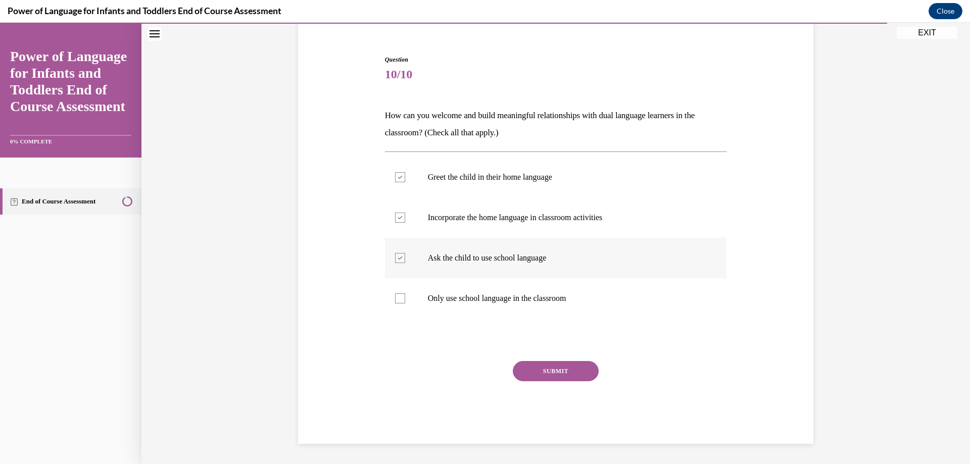
checkbox input "false"
click at [542, 370] on button "SUBMIT" at bounding box center [556, 371] width 86 height 20
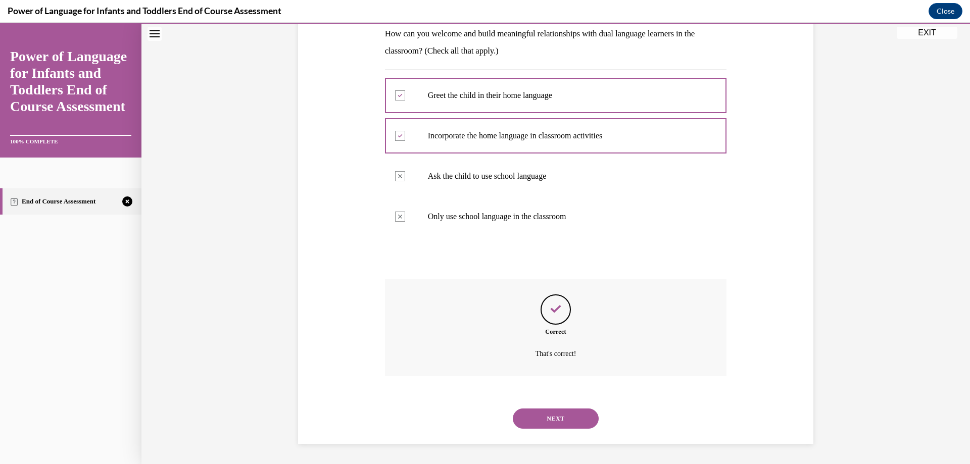
click at [569, 415] on button "NEXT" at bounding box center [556, 419] width 86 height 20
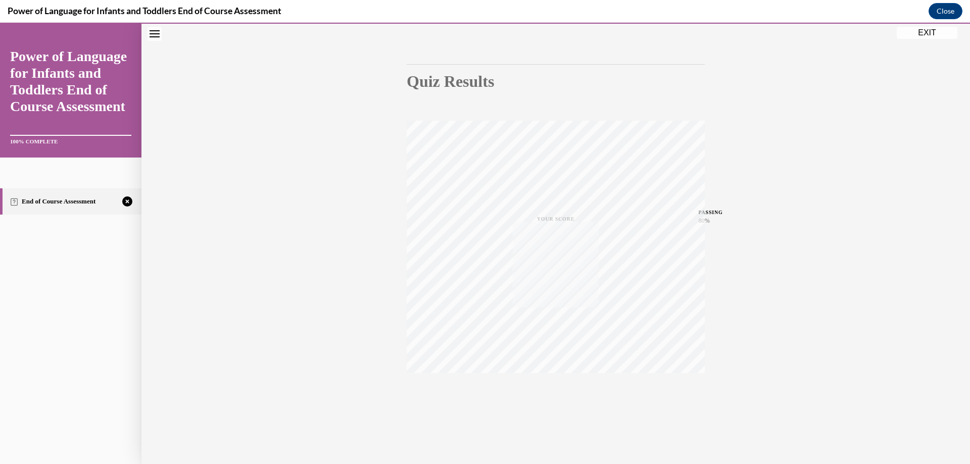
scroll to position [76, 0]
click at [546, 398] on icon "button" at bounding box center [556, 402] width 36 height 11
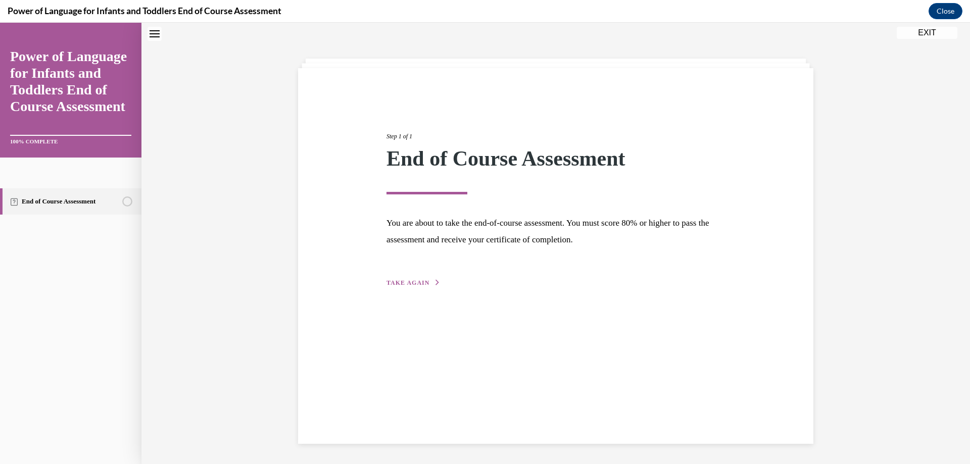
scroll to position [32, 0]
click at [421, 285] on span "TAKE AGAIN" at bounding box center [407, 282] width 43 height 7
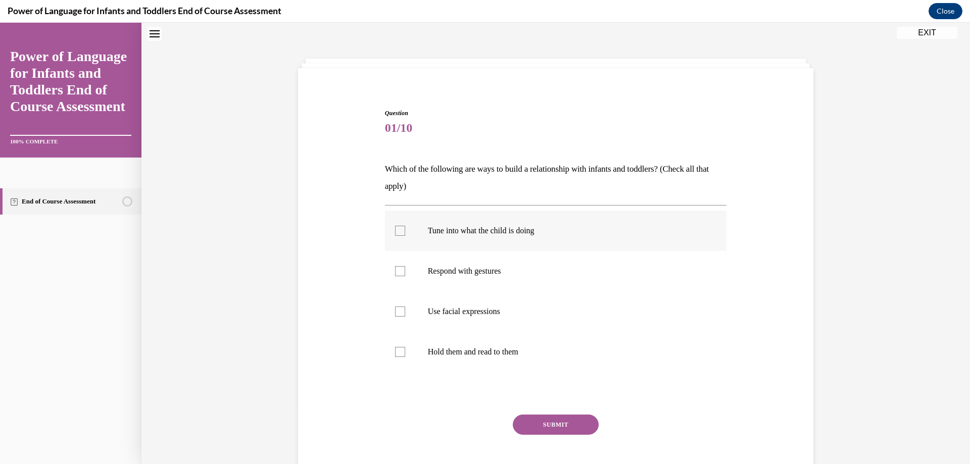
click at [505, 232] on p "Tune into what the child is doing" at bounding box center [565, 231] width 274 height 10
click at [405, 232] on input "Tune into what the child is doing" at bounding box center [400, 231] width 10 height 10
checkbox input "true"
click at [497, 279] on label "Respond with gestures" at bounding box center [556, 271] width 342 height 40
click at [405, 276] on input "Respond with gestures" at bounding box center [400, 271] width 10 height 10
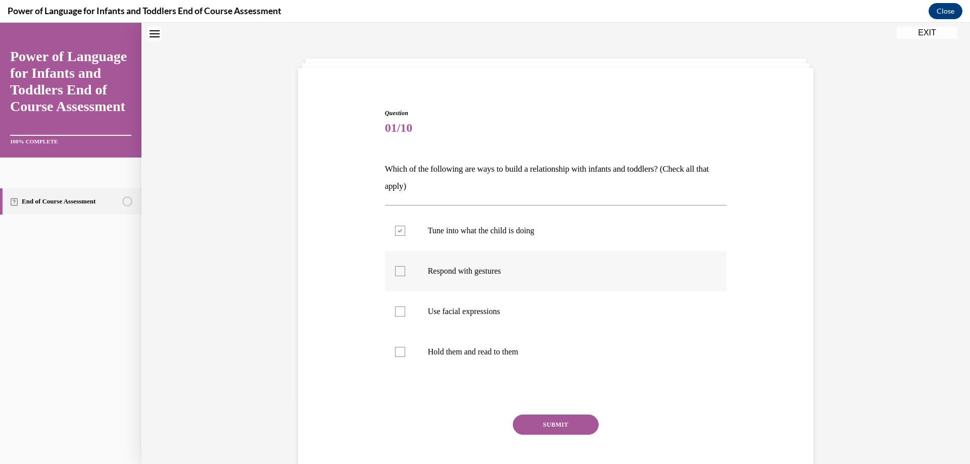
checkbox input "true"
click at [494, 311] on p "Use facial expressions" at bounding box center [565, 312] width 274 height 10
click at [405, 311] on input "Use facial expressions" at bounding box center [400, 312] width 10 height 10
checkbox input "true"
click at [538, 431] on button "SUBMIT" at bounding box center [556, 425] width 86 height 20
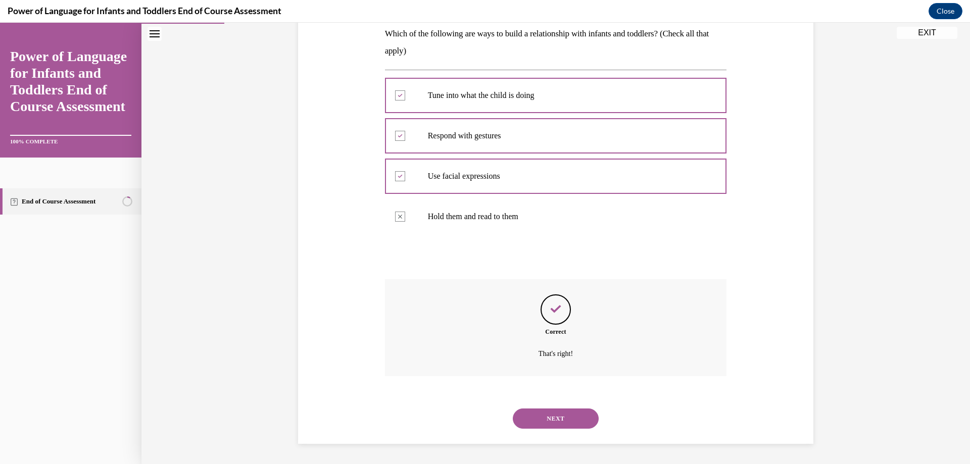
click at [557, 417] on button "NEXT" at bounding box center [556, 419] width 86 height 20
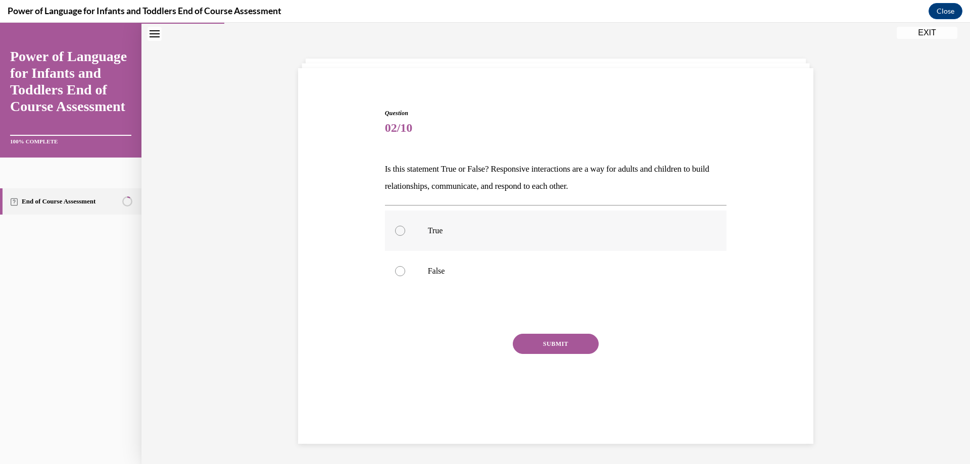
click at [516, 239] on label "True" at bounding box center [556, 231] width 342 height 40
click at [405, 236] on input "True" at bounding box center [400, 231] width 10 height 10
radio input "true"
click at [557, 345] on button "SUBMIT" at bounding box center [556, 344] width 86 height 20
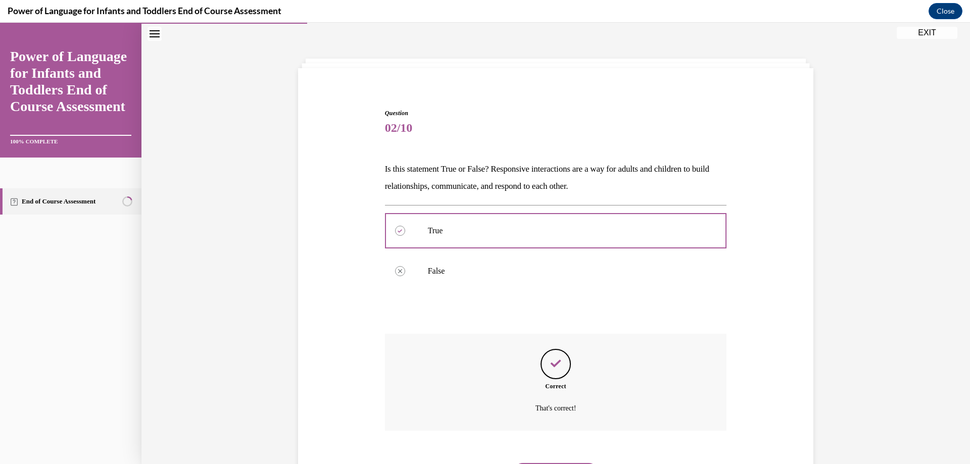
scroll to position [86, 0]
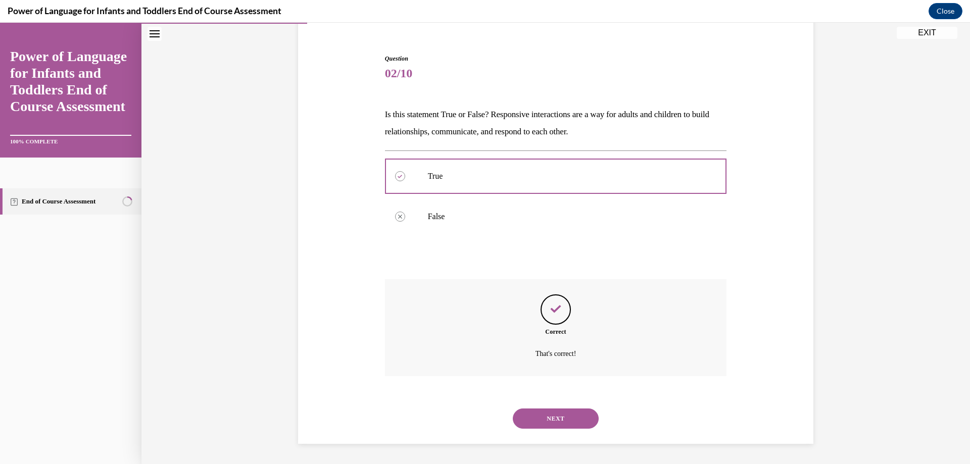
click at [559, 419] on button "NEXT" at bounding box center [556, 419] width 86 height 20
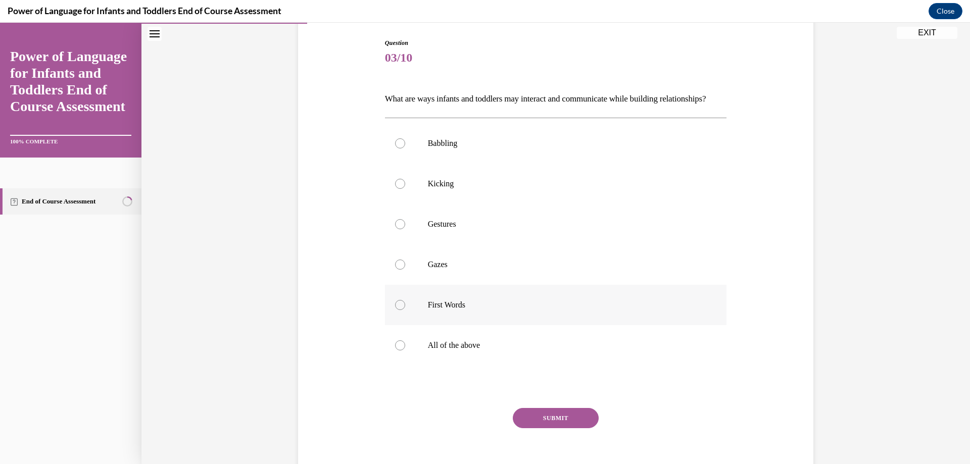
scroll to position [104, 0]
click at [447, 349] on p "All of the above" at bounding box center [565, 344] width 274 height 10
click at [405, 349] on input "All of the above" at bounding box center [400, 344] width 10 height 10
radio input "true"
click at [527, 427] on button "SUBMIT" at bounding box center [556, 417] width 86 height 20
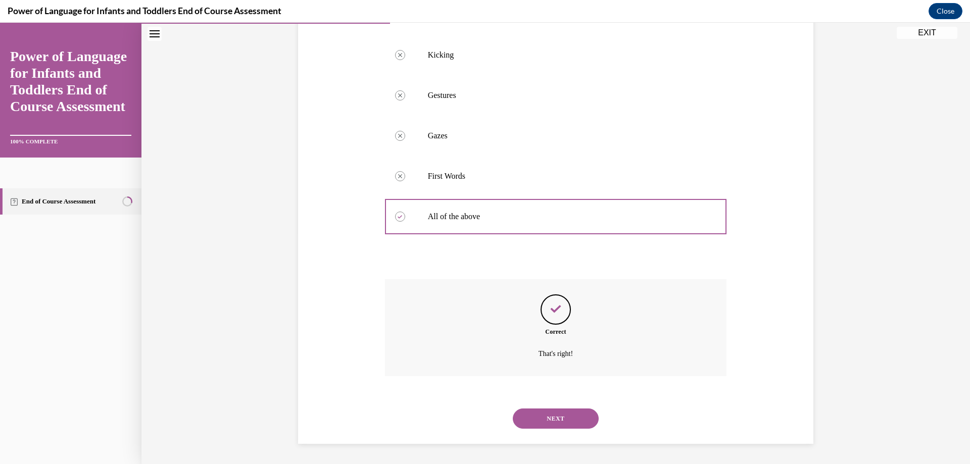
scroll to position [248, 0]
click at [557, 413] on button "NEXT" at bounding box center [556, 419] width 86 height 20
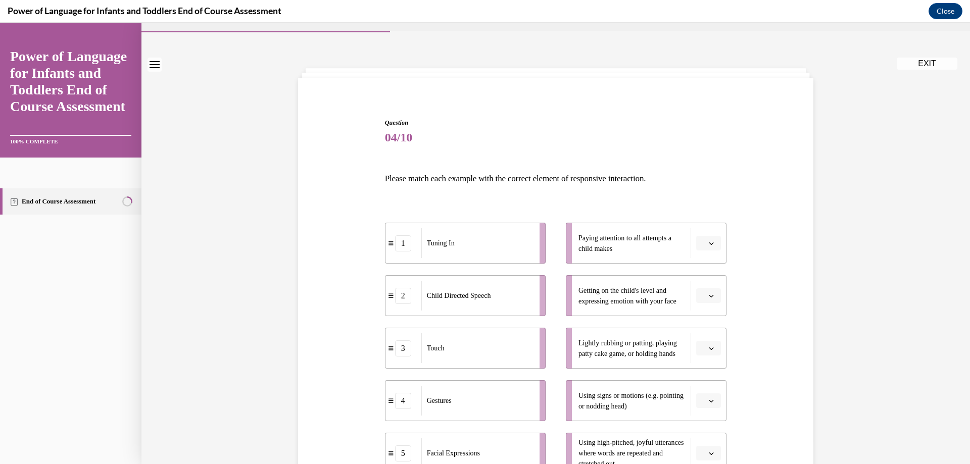
scroll to position [101, 0]
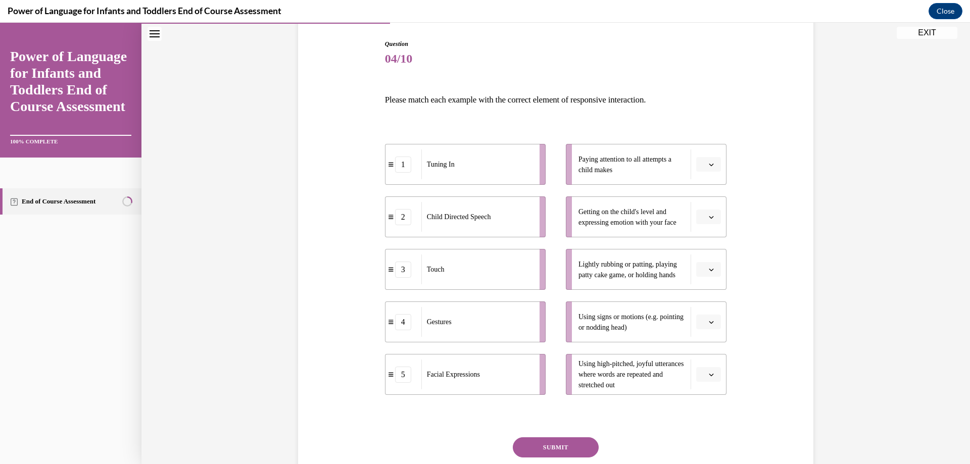
click at [710, 163] on span "button" at bounding box center [711, 164] width 7 height 7
click at [707, 206] on div "1" at bounding box center [703, 207] width 25 height 20
click at [709, 375] on icon "button" at bounding box center [711, 375] width 5 height 3
click at [705, 289] on div "2" at bounding box center [703, 291] width 25 height 20
click at [708, 215] on span "button" at bounding box center [711, 217] width 7 height 7
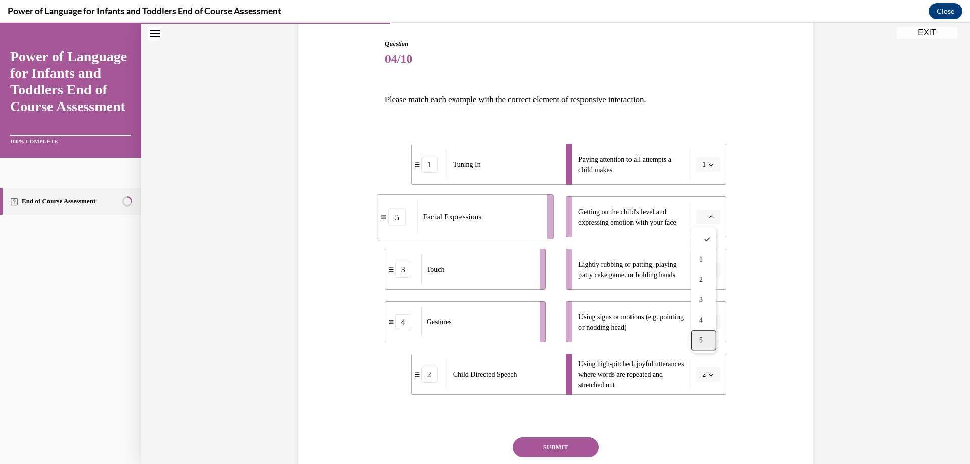
click at [707, 339] on div "5" at bounding box center [703, 340] width 25 height 20
click at [708, 269] on span "button" at bounding box center [711, 269] width 7 height 7
click at [707, 344] on div "3" at bounding box center [703, 352] width 25 height 20
click at [710, 320] on icon "button" at bounding box center [711, 322] width 5 height 5
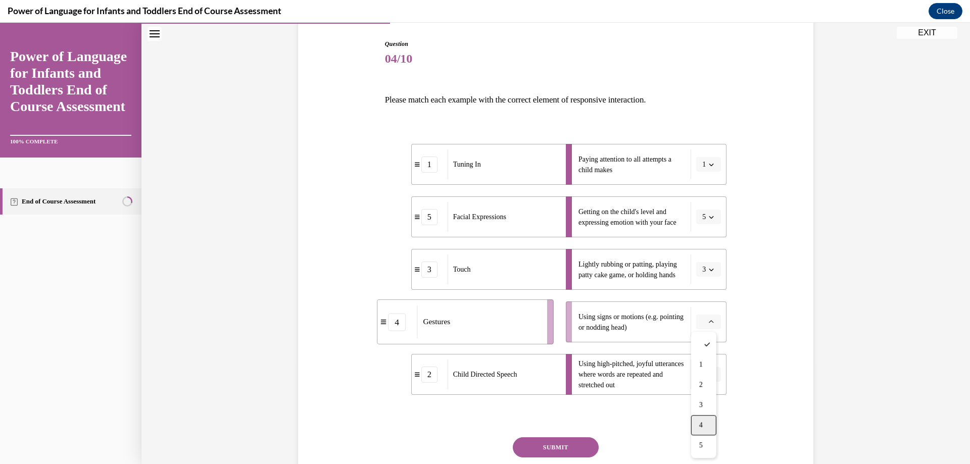
click at [705, 421] on div "4" at bounding box center [703, 425] width 25 height 20
click at [586, 444] on button "SUBMIT" at bounding box center [556, 447] width 86 height 20
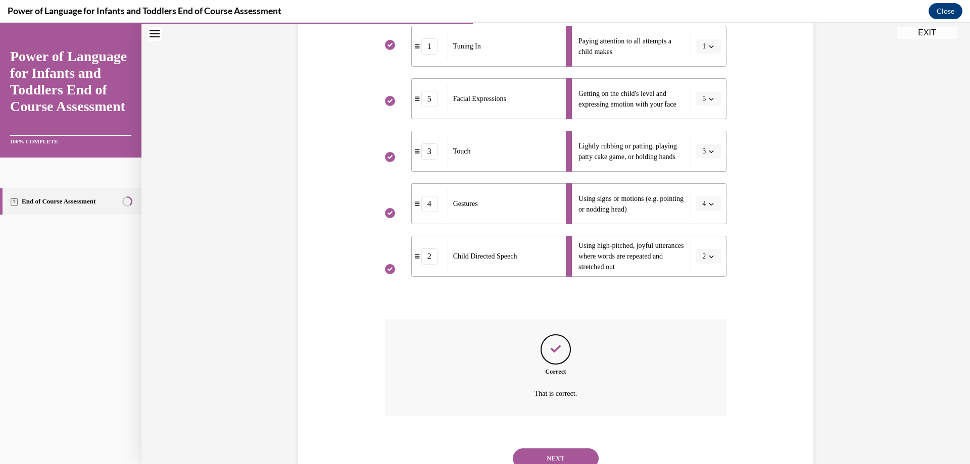
scroll to position [259, 0]
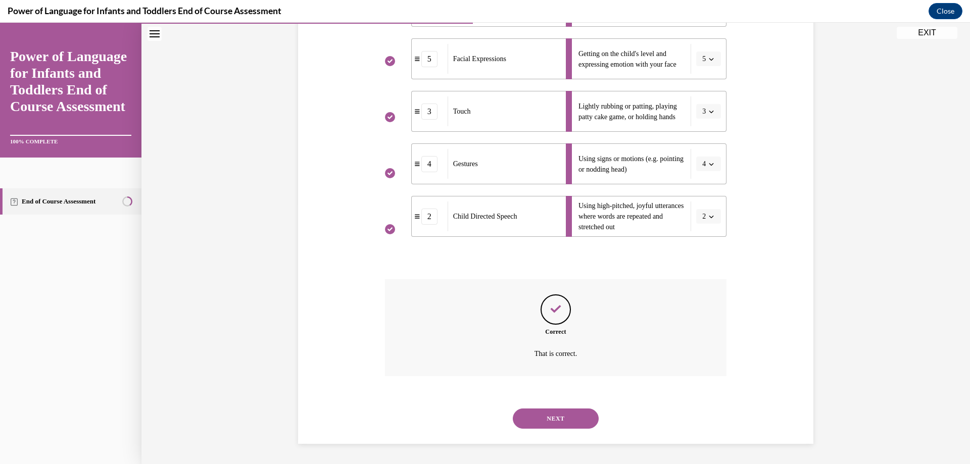
click at [567, 418] on button "NEXT" at bounding box center [556, 419] width 86 height 20
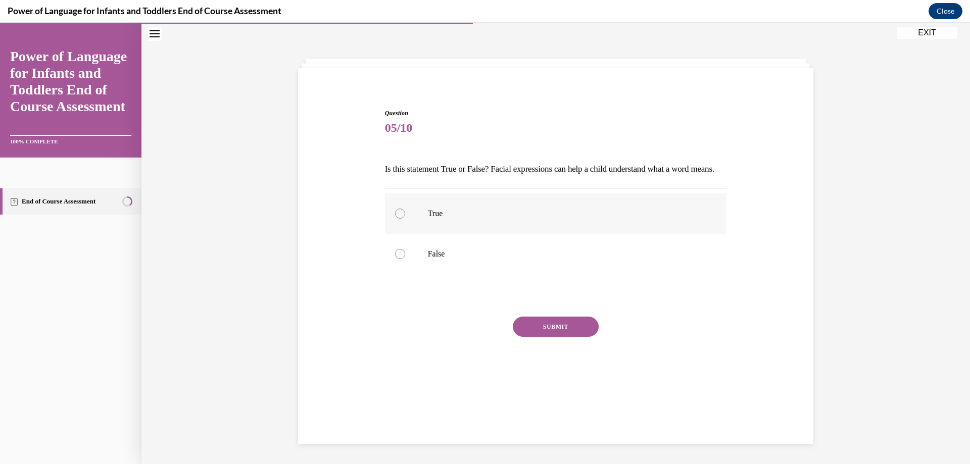
click at [602, 219] on p "True" at bounding box center [565, 214] width 274 height 10
click at [405, 219] on input "True" at bounding box center [400, 214] width 10 height 10
radio input "true"
click at [565, 337] on button "SUBMIT" at bounding box center [556, 327] width 86 height 20
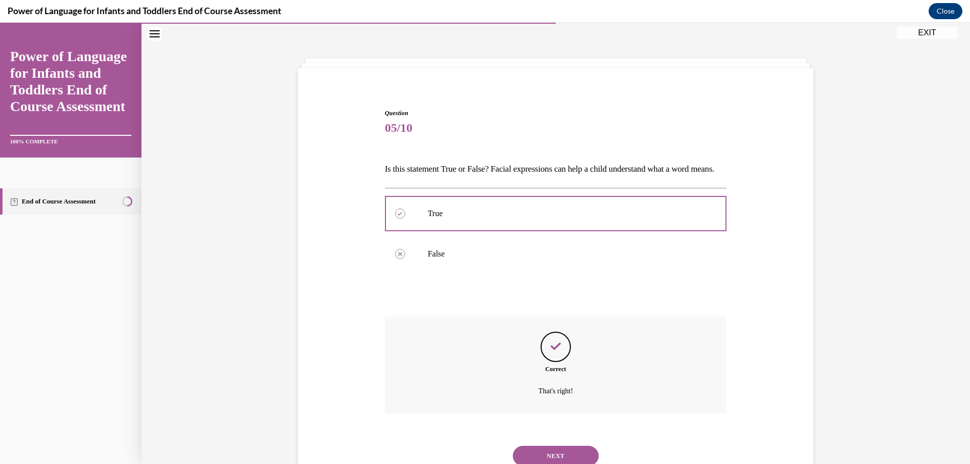
scroll to position [86, 0]
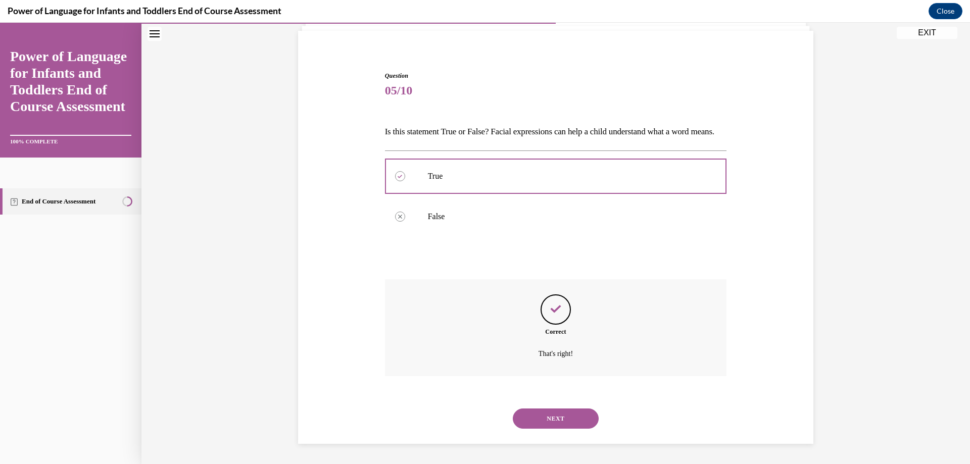
click at [555, 417] on button "NEXT" at bounding box center [556, 419] width 86 height 20
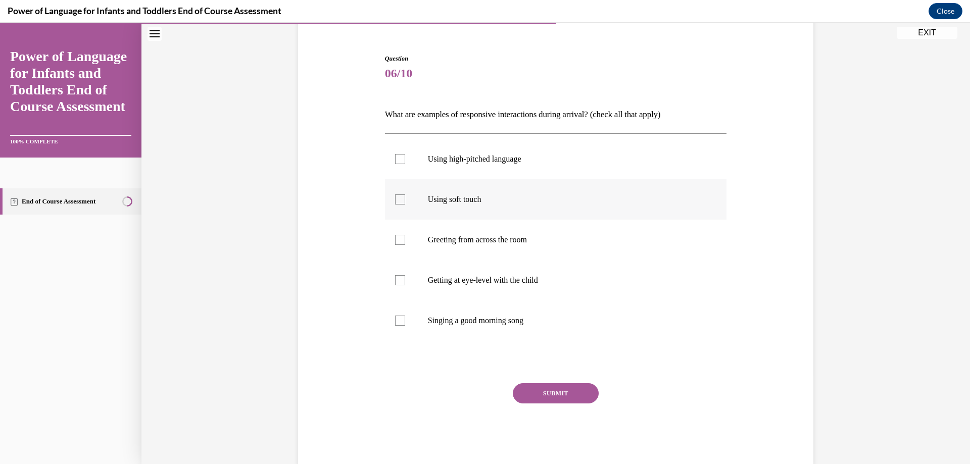
scroll to position [53, 0]
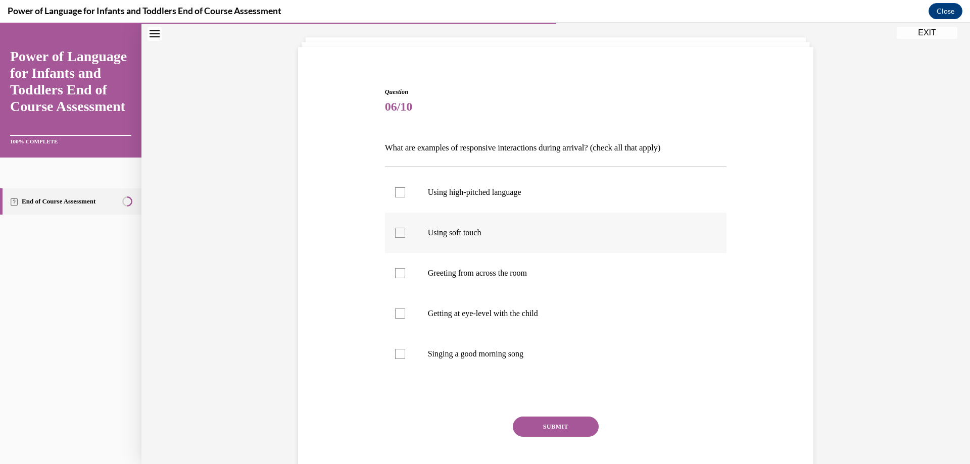
click at [484, 236] on p "Using soft touch" at bounding box center [565, 233] width 274 height 10
click at [405, 236] on input "Using soft touch" at bounding box center [400, 233] width 10 height 10
checkbox input "true"
click at [479, 193] on p "Using high-pitched language" at bounding box center [565, 192] width 274 height 10
click at [405, 193] on input "Using high-pitched language" at bounding box center [400, 192] width 10 height 10
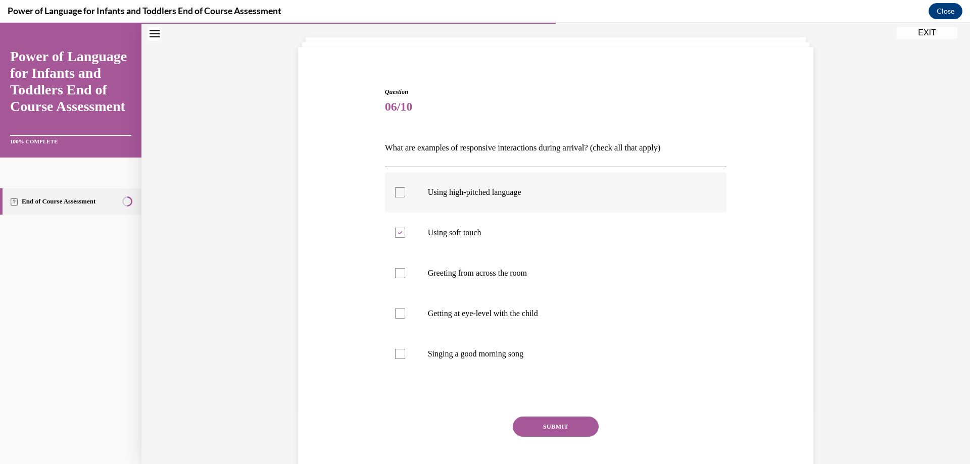
checkbox input "true"
click at [509, 313] on p "Getting at eye-level with the child" at bounding box center [565, 314] width 274 height 10
click at [405, 313] on input "Getting at eye-level with the child" at bounding box center [400, 314] width 10 height 10
checkbox input "true"
click at [522, 343] on label "Singing a good morning song" at bounding box center [556, 354] width 342 height 40
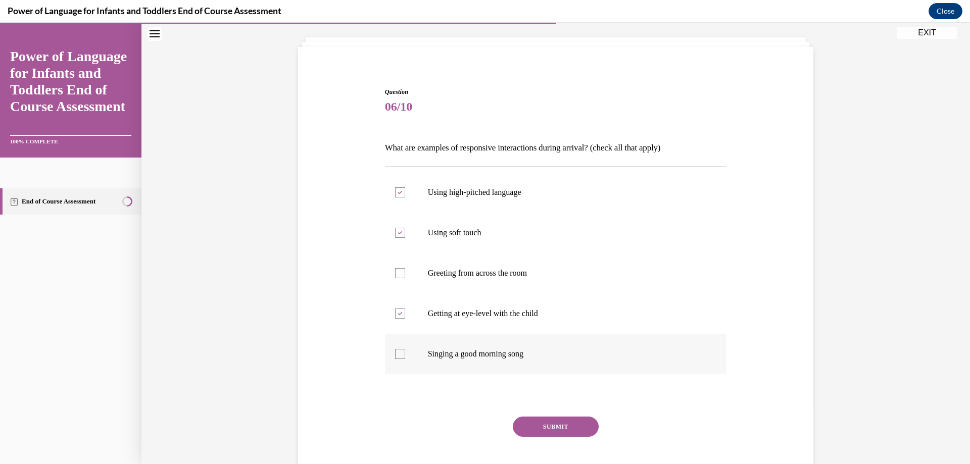
click at [405, 349] on input "Singing a good morning song" at bounding box center [400, 354] width 10 height 10
checkbox input "true"
click at [572, 425] on button "SUBMIT" at bounding box center [556, 427] width 86 height 20
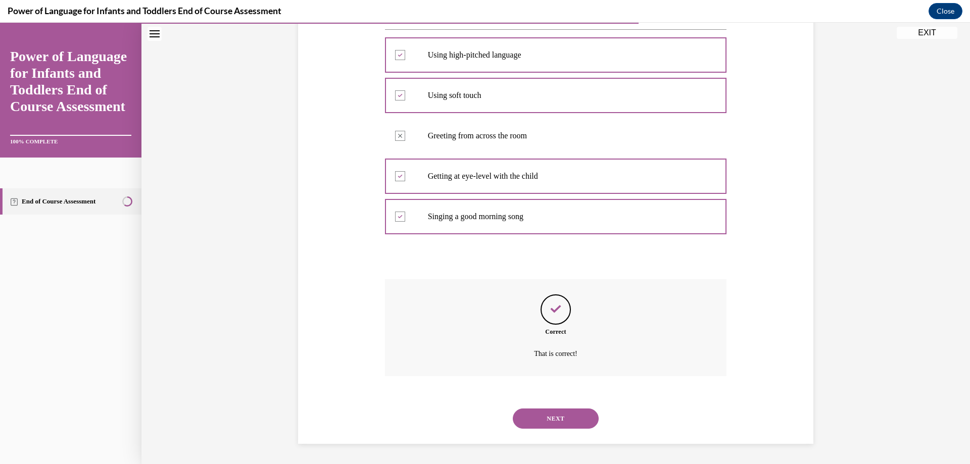
click at [568, 417] on button "NEXT" at bounding box center [556, 419] width 86 height 20
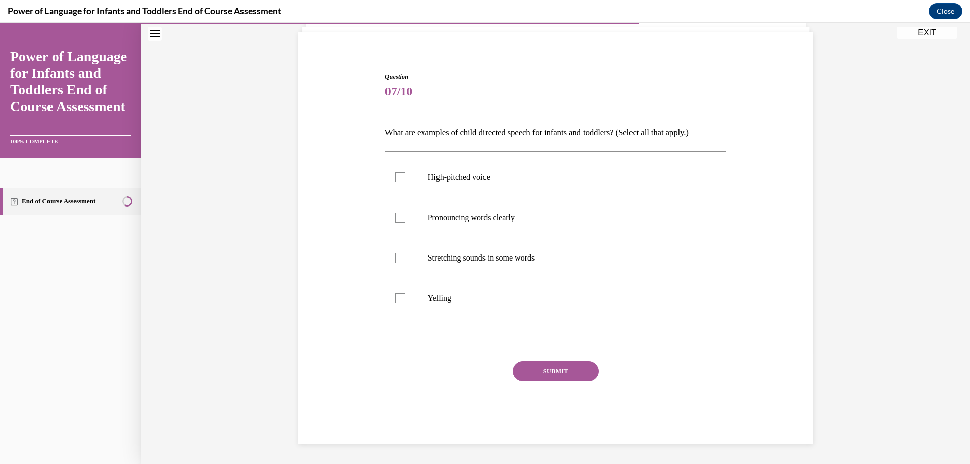
scroll to position [68, 0]
click at [498, 261] on p "Stretching sounds in some words" at bounding box center [565, 258] width 274 height 10
click at [405, 261] on input "Stretching sounds in some words" at bounding box center [400, 258] width 10 height 10
checkbox input "true"
drag, startPoint x: 492, startPoint y: 224, endPoint x: 486, endPoint y: 206, distance: 19.2
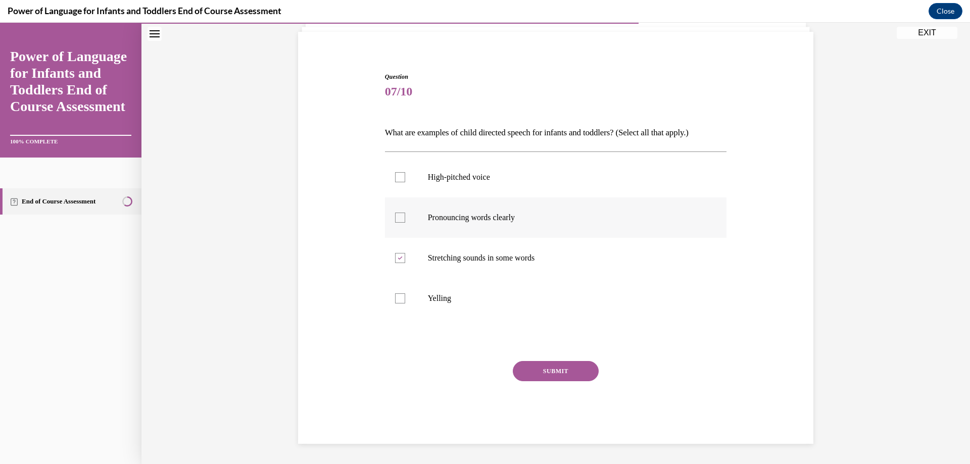
click at [492, 224] on label "Pronouncing words clearly" at bounding box center [556, 218] width 342 height 40
click at [405, 223] on input "Pronouncing words clearly" at bounding box center [400, 218] width 10 height 10
checkbox input "true"
click at [489, 170] on label "High-pitched voice" at bounding box center [556, 177] width 342 height 40
click at [405, 172] on input "High-pitched voice" at bounding box center [400, 177] width 10 height 10
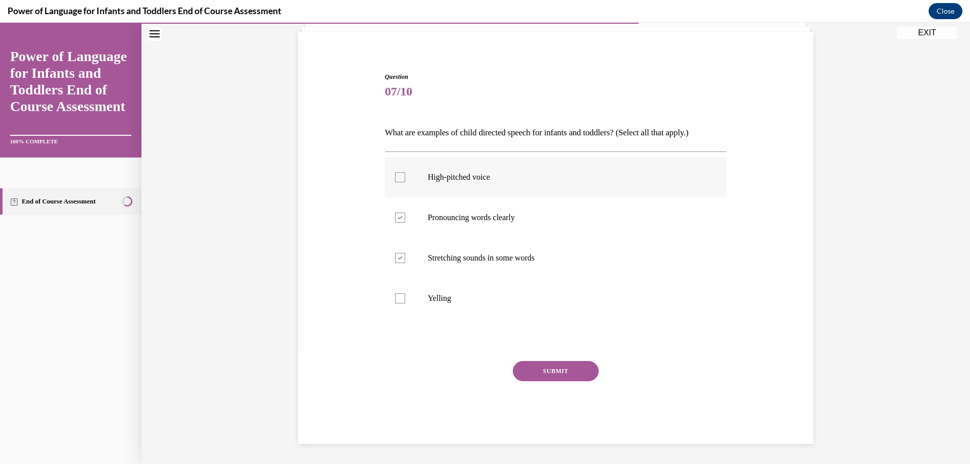
checkbox input "true"
click at [585, 367] on button "SUBMIT" at bounding box center [556, 371] width 86 height 20
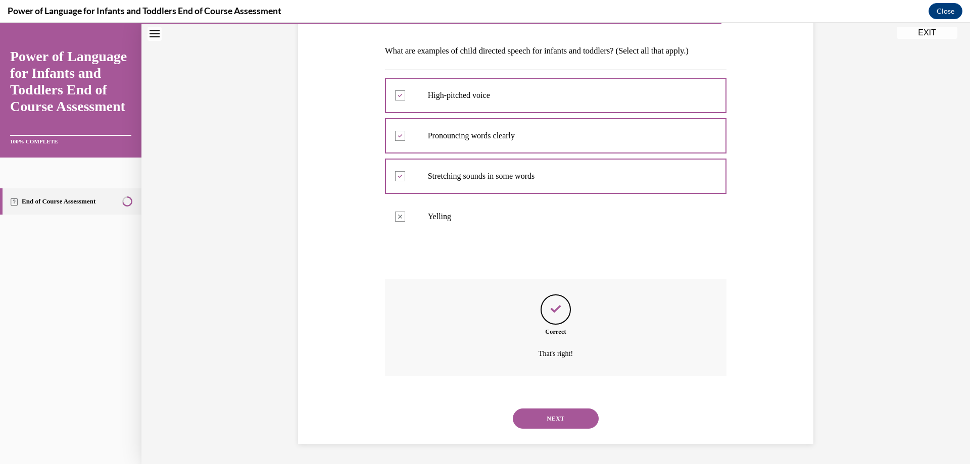
click at [572, 418] on button "NEXT" at bounding box center [556, 419] width 86 height 20
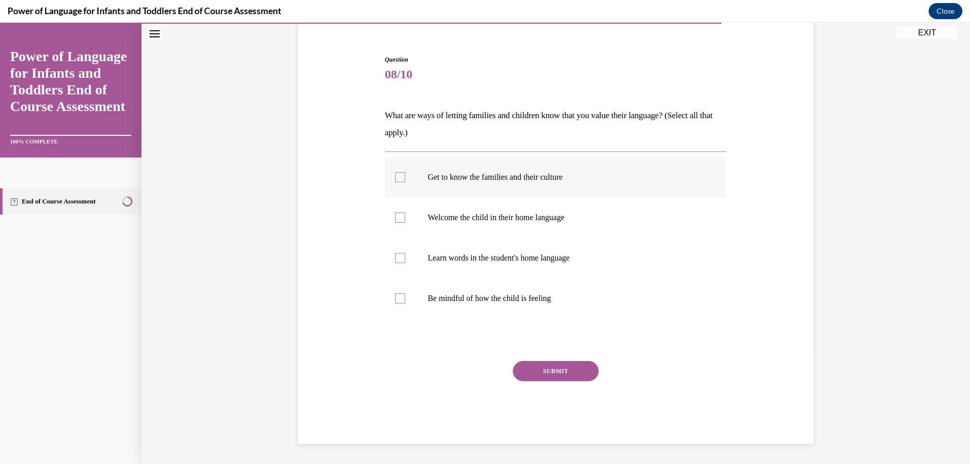
click at [570, 189] on label "Get to know the families and their culture" at bounding box center [556, 177] width 342 height 40
click at [405, 182] on input "Get to know the families and their culture" at bounding box center [400, 177] width 10 height 10
checkbox input "true"
click at [569, 214] on p "Welcome the child in their home language" at bounding box center [565, 218] width 274 height 10
click at [405, 214] on input "Welcome the child in their home language" at bounding box center [400, 218] width 10 height 10
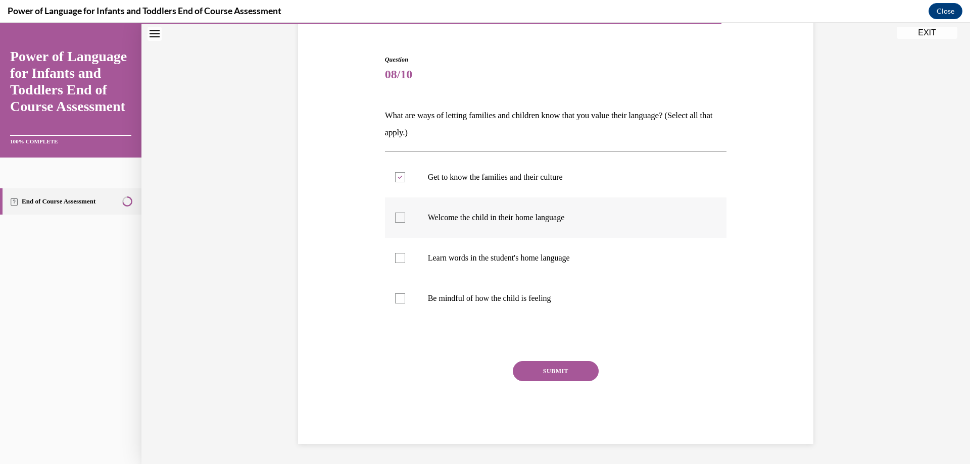
checkbox input "true"
click at [567, 265] on label "Learn words in the student's home language" at bounding box center [556, 258] width 342 height 40
click at [405, 263] on input "Learn words in the student's home language" at bounding box center [400, 258] width 10 height 10
checkbox input "true"
click at [562, 287] on label "Be mindful of how the child is feeling" at bounding box center [556, 298] width 342 height 40
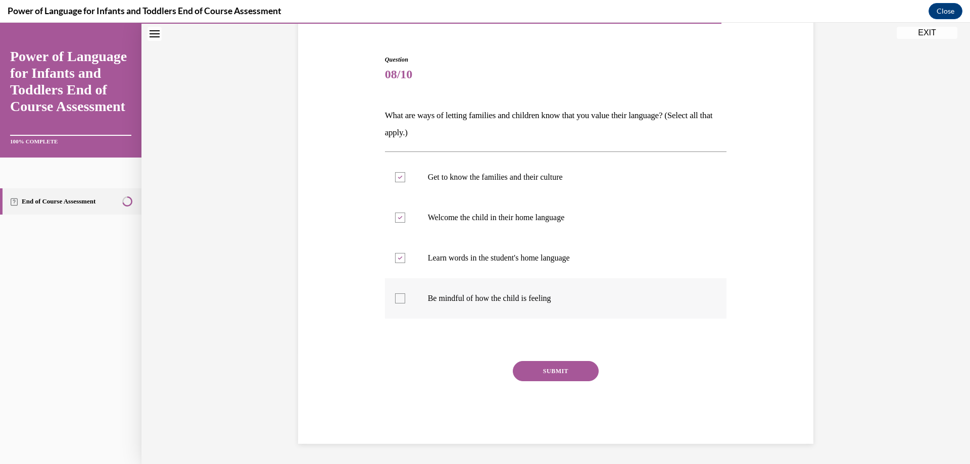
click at [405, 293] on input "Be mindful of how the child is feeling" at bounding box center [400, 298] width 10 height 10
checkbox input "true"
click at [582, 373] on button "SUBMIT" at bounding box center [556, 371] width 86 height 20
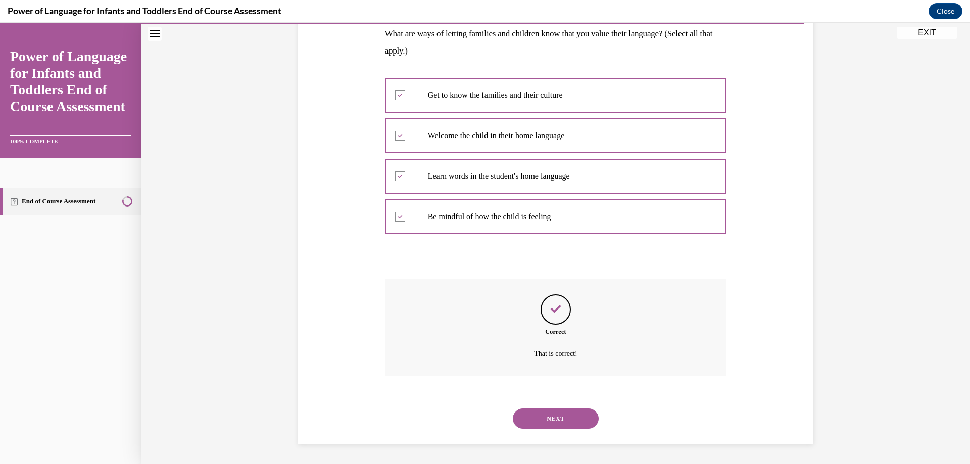
click at [563, 424] on button "NEXT" at bounding box center [556, 419] width 86 height 20
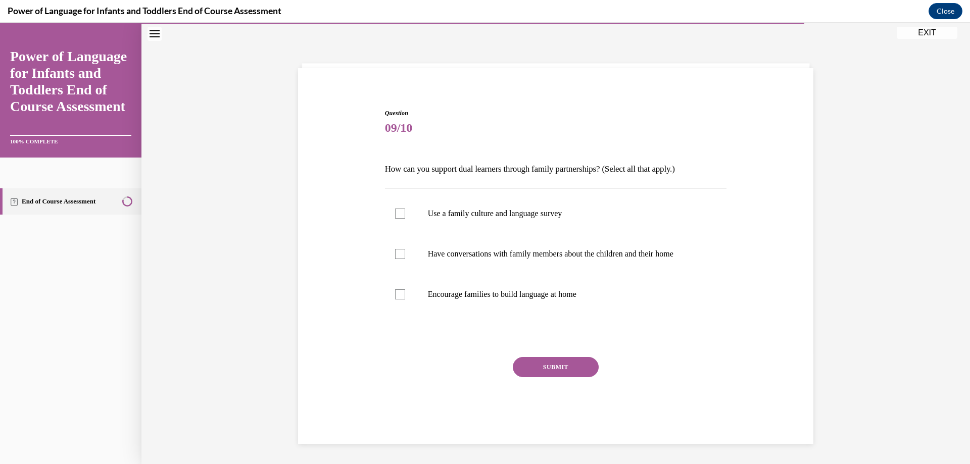
scroll to position [32, 0]
click at [559, 223] on label "Use a family culture and language survey" at bounding box center [556, 213] width 342 height 40
click at [405, 219] on input "Use a family culture and language survey" at bounding box center [400, 214] width 10 height 10
checkbox input "true"
click at [562, 257] on p "Have conversations with family members about the children and their home" at bounding box center [565, 254] width 274 height 10
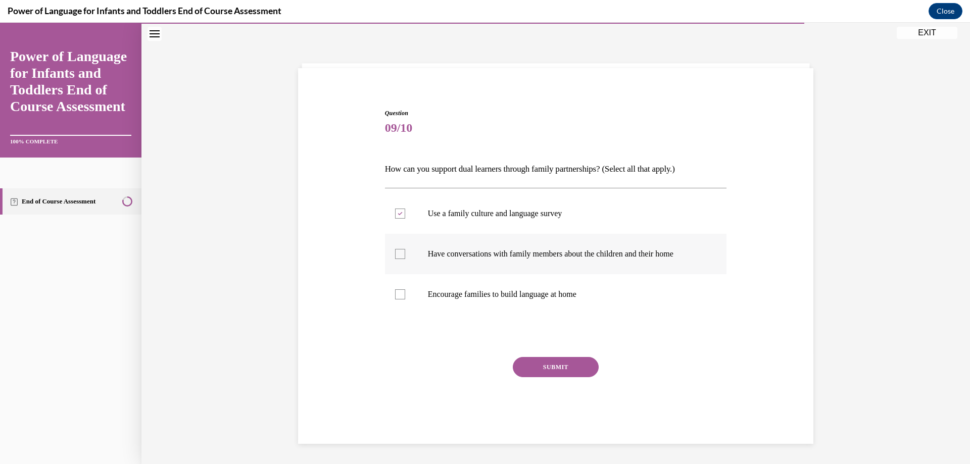
click at [405, 257] on input "Have conversations with family members about the children and their home" at bounding box center [400, 254] width 10 height 10
checkbox input "true"
click at [563, 303] on label "Encourage families to build language at home" at bounding box center [556, 294] width 342 height 40
click at [405, 300] on input "Encourage families to build language at home" at bounding box center [400, 294] width 10 height 10
checkbox input "true"
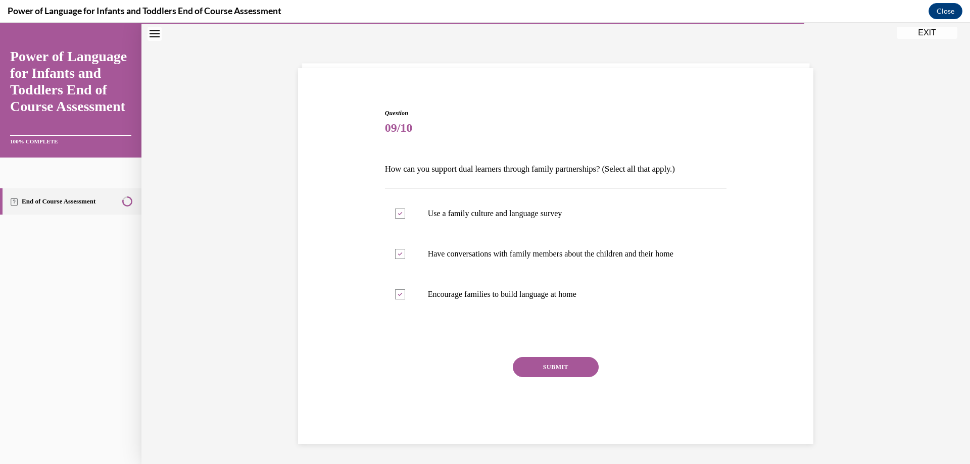
click at [576, 365] on button "SUBMIT" at bounding box center [556, 367] width 86 height 20
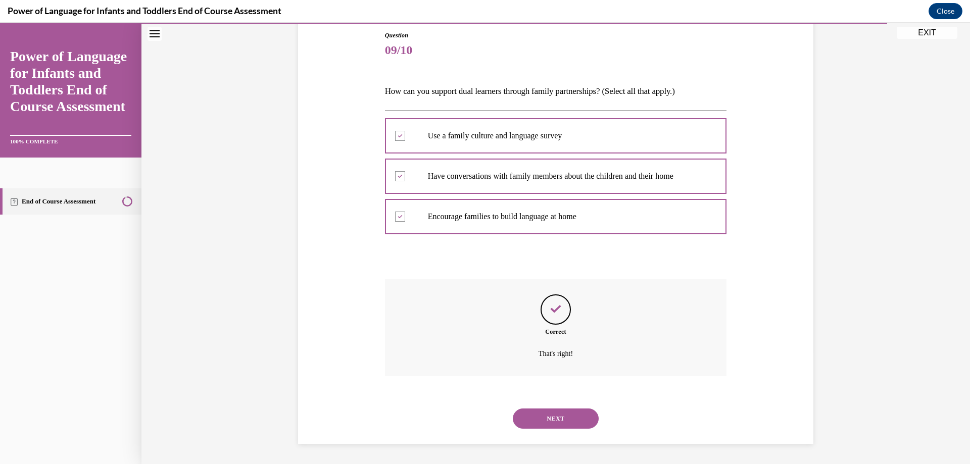
click at [569, 418] on button "NEXT" at bounding box center [556, 419] width 86 height 20
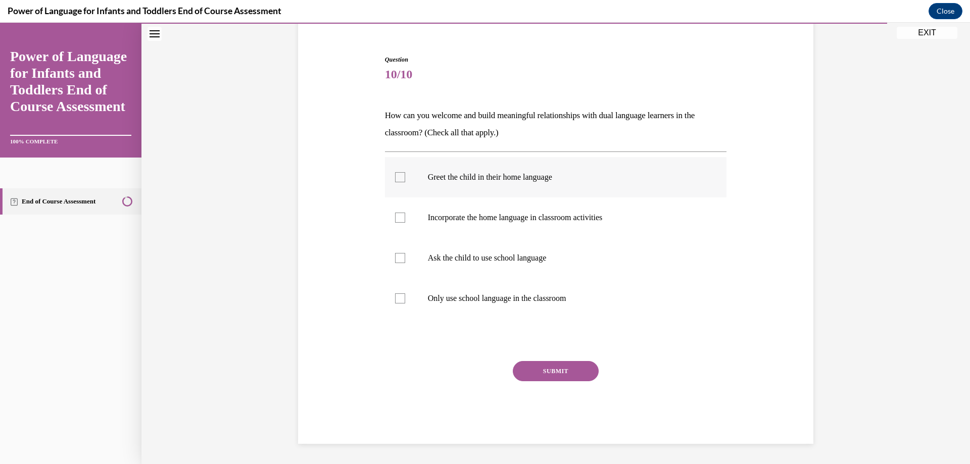
click at [536, 173] on p "Greet the child in their home language" at bounding box center [565, 177] width 274 height 10
click at [405, 173] on input "Greet the child in their home language" at bounding box center [400, 177] width 10 height 10
checkbox input "true"
click at [541, 217] on p "Incorporate the home language in classroom activities" at bounding box center [565, 218] width 274 height 10
click at [405, 217] on input "Incorporate the home language in classroom activities" at bounding box center [400, 218] width 10 height 10
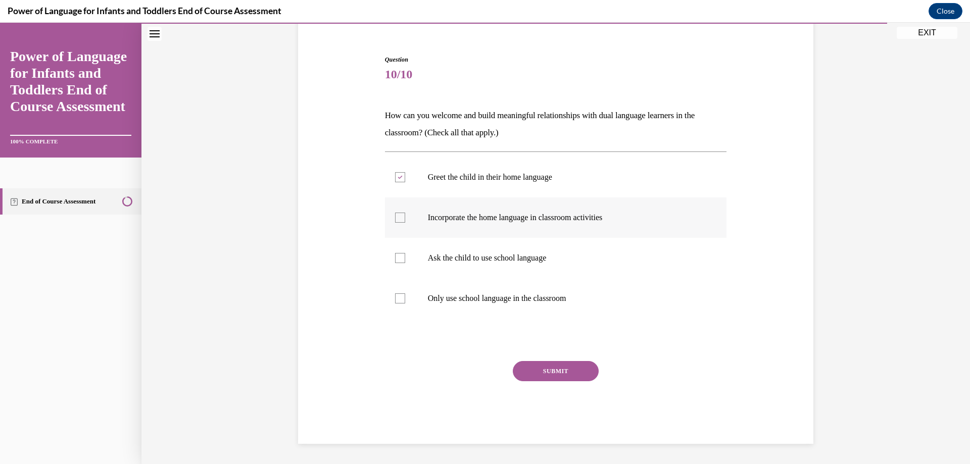
checkbox input "true"
click at [579, 367] on button "SUBMIT" at bounding box center [556, 371] width 86 height 20
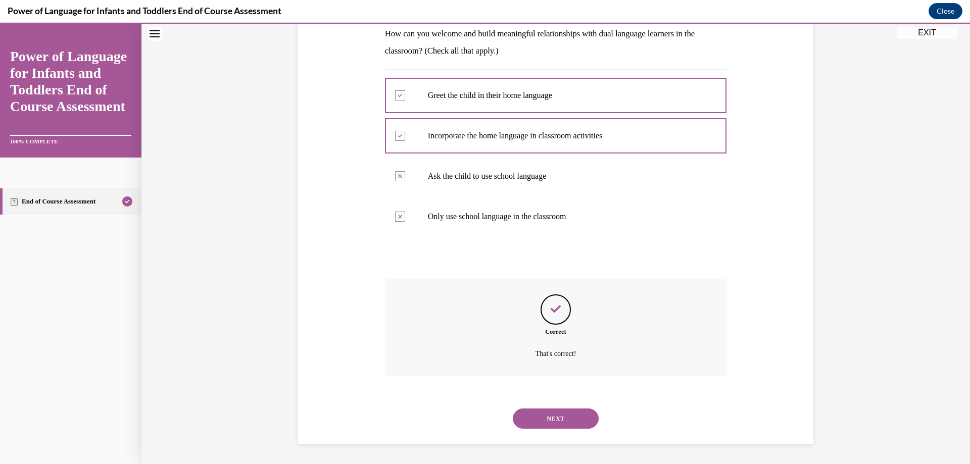
click at [566, 413] on button "NEXT" at bounding box center [556, 419] width 86 height 20
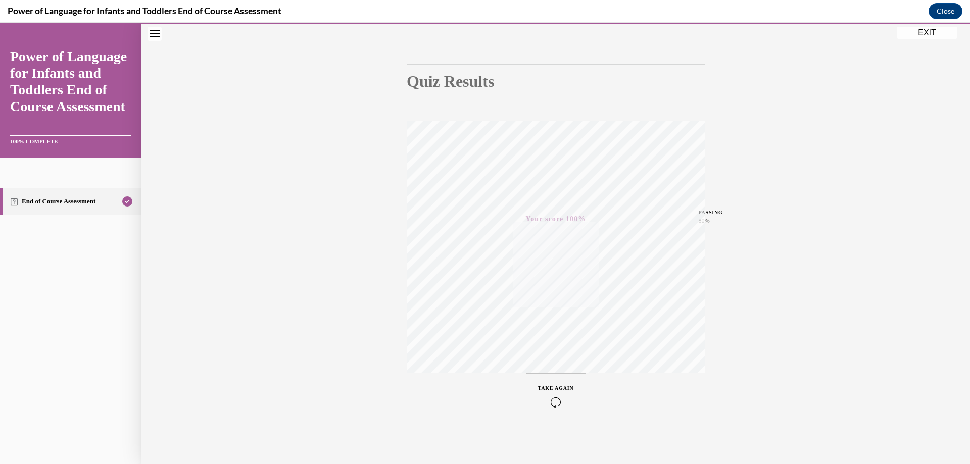
click at [926, 35] on button "EXIT" at bounding box center [927, 33] width 61 height 12
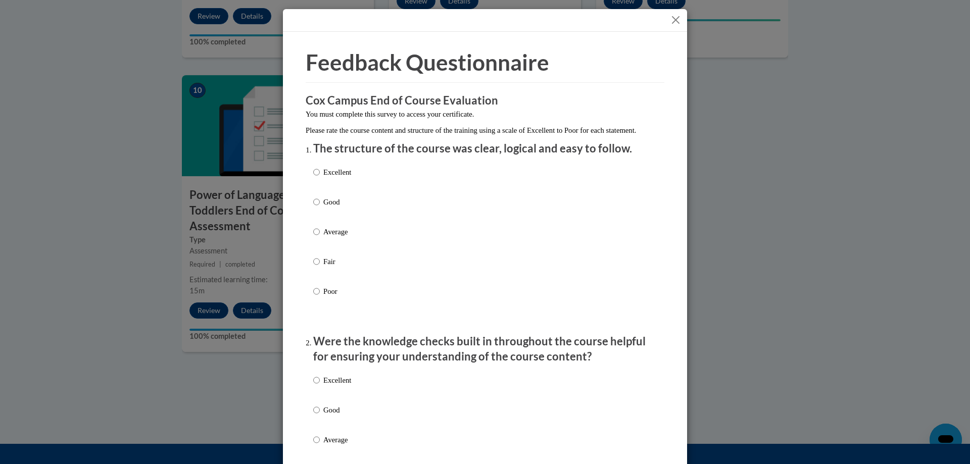
drag, startPoint x: 342, startPoint y: 181, endPoint x: 349, endPoint y: 212, distance: 32.0
click at [342, 178] on p "Excellent" at bounding box center [337, 172] width 28 height 11
click at [320, 178] on input "Excellent" at bounding box center [316, 172] width 7 height 11
radio input "true"
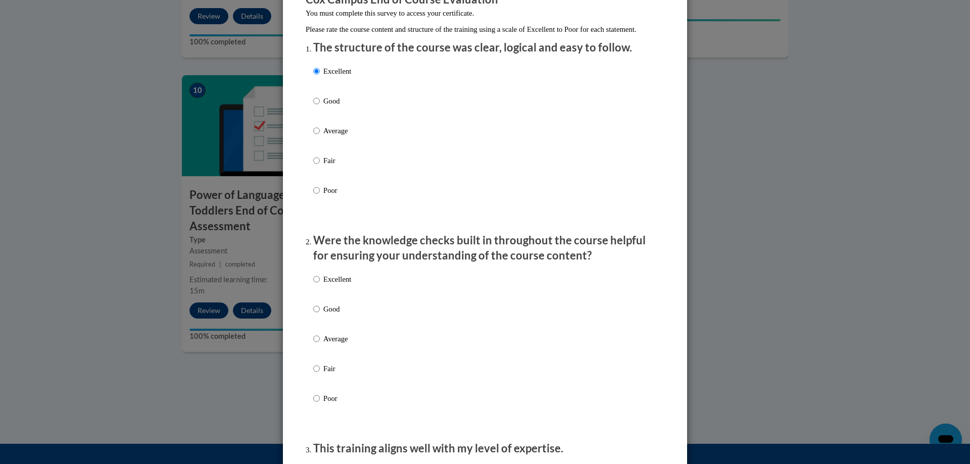
click at [335, 285] on p "Excellent" at bounding box center [337, 279] width 28 height 11
click at [320, 285] on input "Excellent" at bounding box center [316, 279] width 7 height 11
radio input "true"
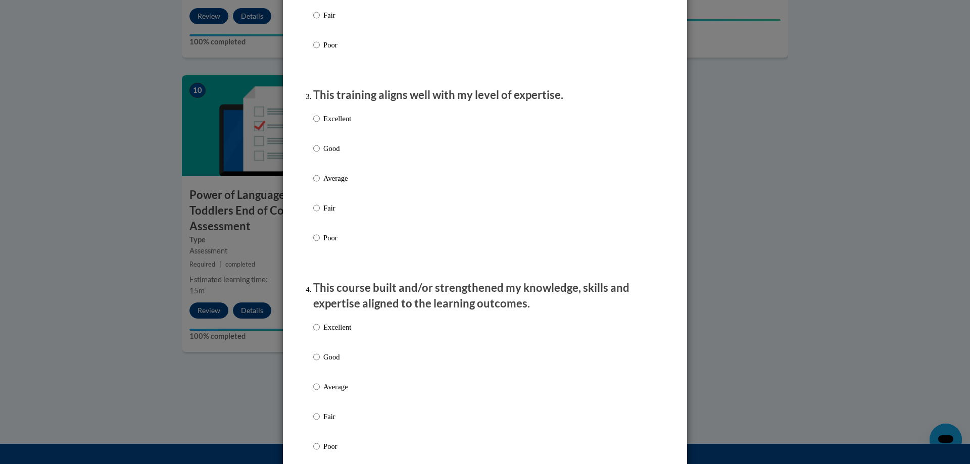
click at [339, 124] on p "Excellent" at bounding box center [337, 118] width 28 height 11
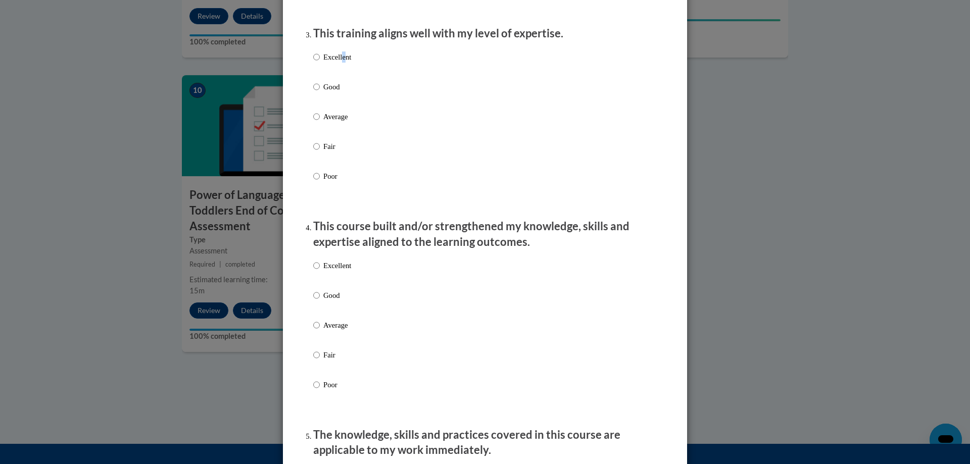
scroll to position [505, 0]
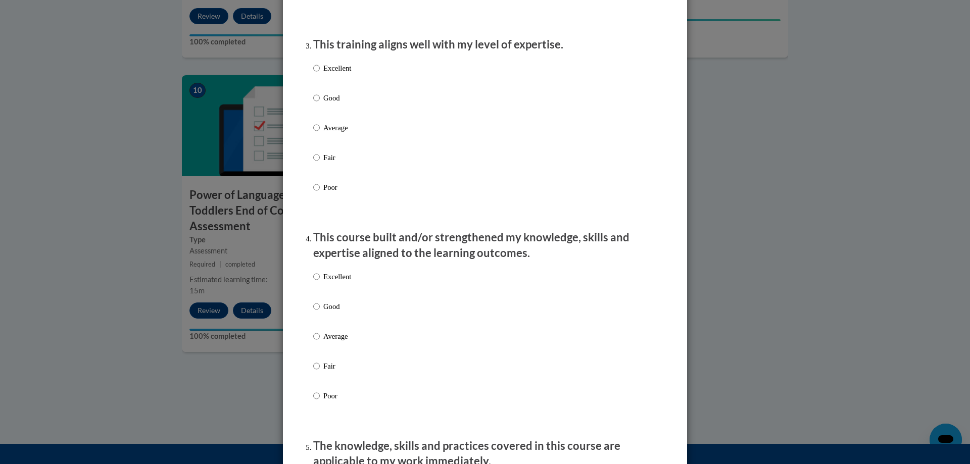
click at [330, 74] on p "Excellent" at bounding box center [337, 68] width 28 height 11
click at [320, 74] on input "Excellent" at bounding box center [316, 68] width 7 height 11
radio input "true"
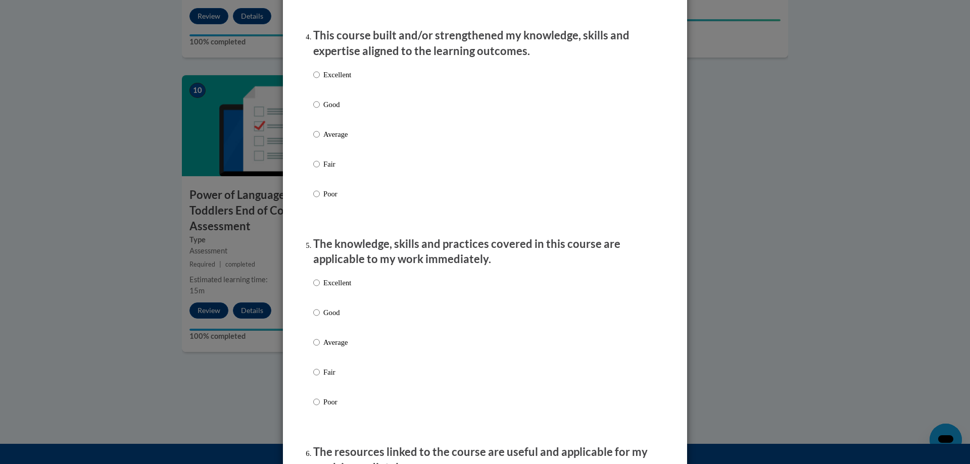
click at [342, 80] on p "Excellent" at bounding box center [337, 74] width 28 height 11
click at [320, 80] on input "Excellent" at bounding box center [316, 74] width 7 height 11
radio input "true"
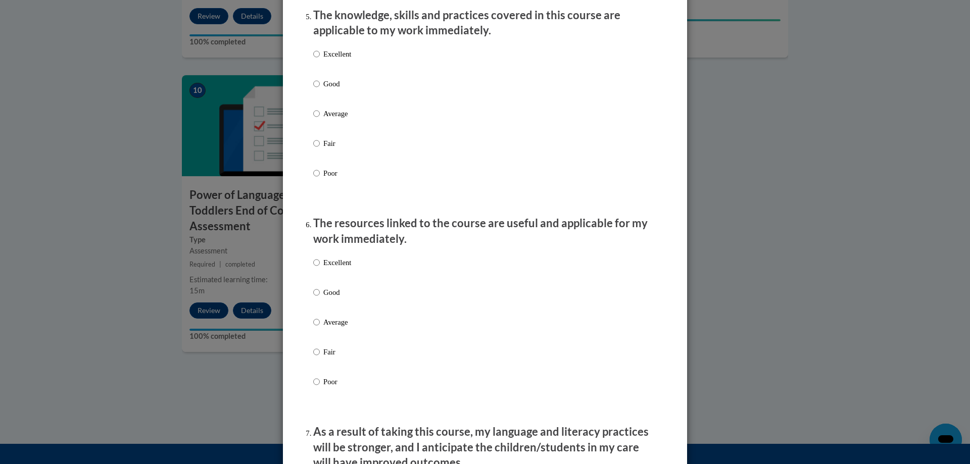
scroll to position [960, 0]
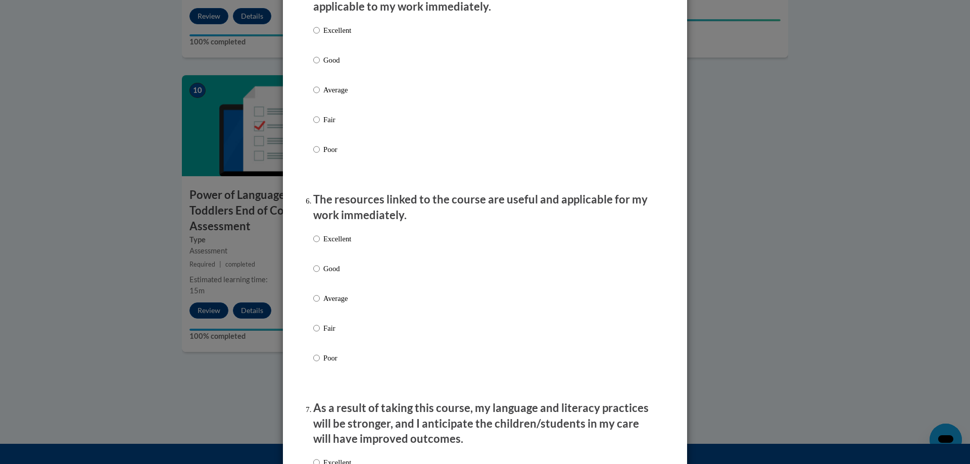
click at [346, 36] on p "Excellent" at bounding box center [337, 30] width 28 height 11
click at [320, 36] on input "Excellent" at bounding box center [316, 30] width 7 height 11
radio input "true"
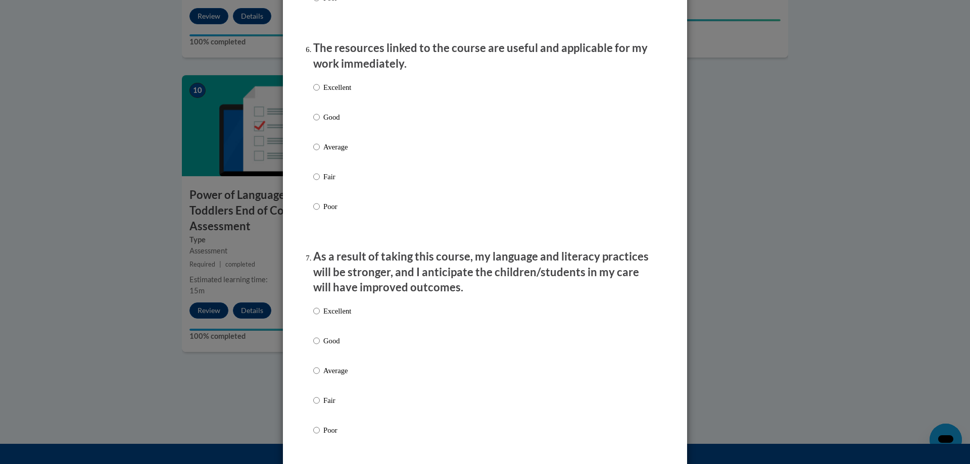
click at [343, 91] on p "Excellent" at bounding box center [337, 87] width 28 height 11
click at [320, 91] on input "Excellent" at bounding box center [316, 87] width 7 height 11
radio input "true"
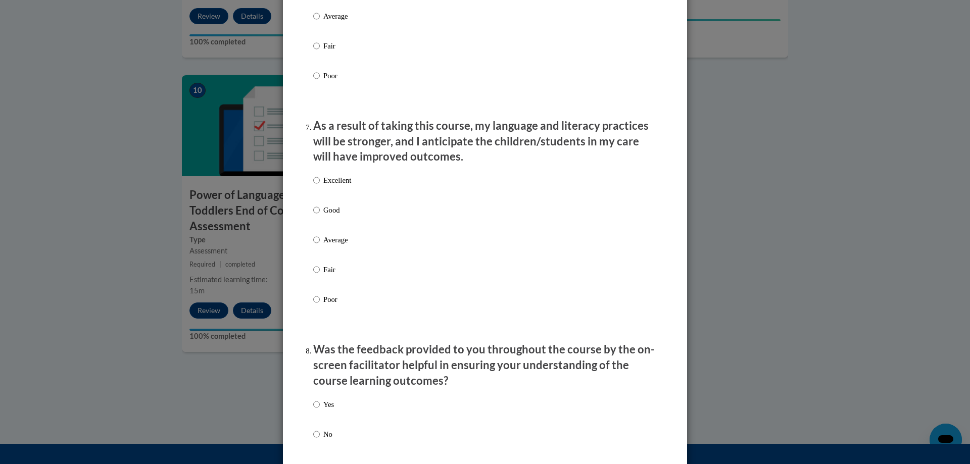
scroll to position [1263, 0]
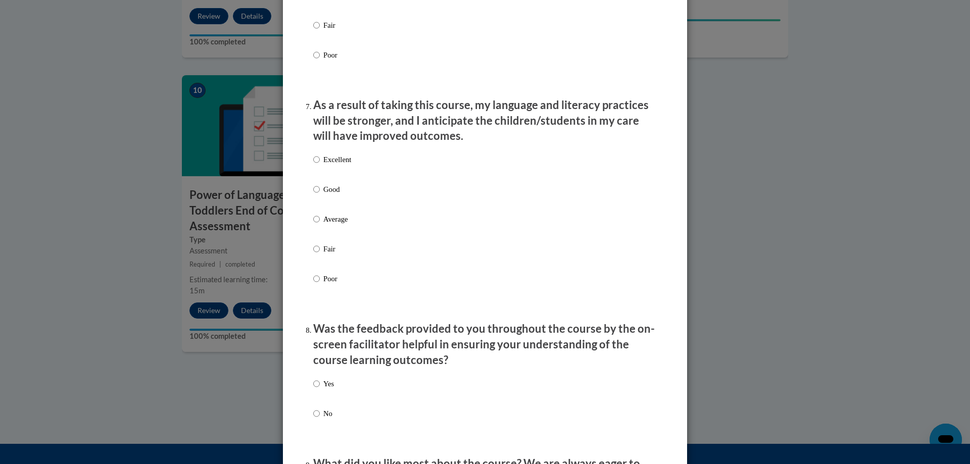
click at [349, 169] on div "Excellent Good Average Fair Poor" at bounding box center [485, 231] width 344 height 165
click at [338, 165] on p "Excellent" at bounding box center [337, 159] width 28 height 11
click at [320, 165] on input "Excellent" at bounding box center [316, 159] width 7 height 11
radio input "true"
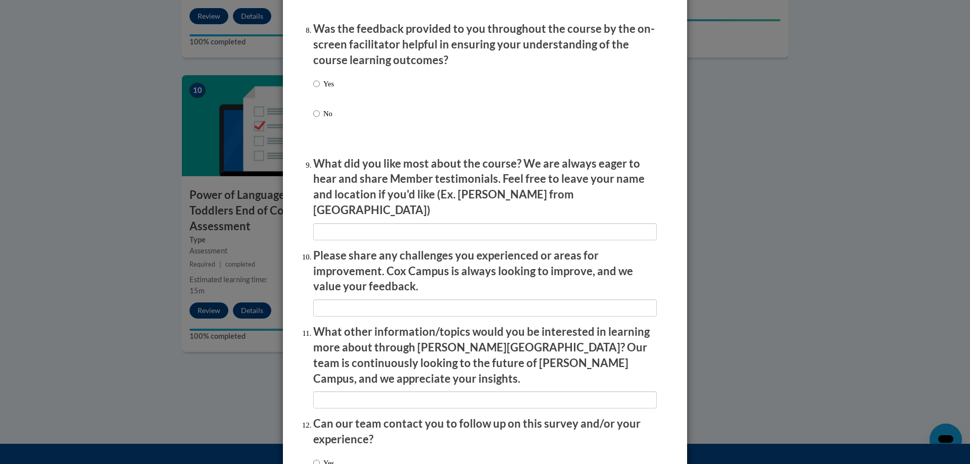
scroll to position [1566, 0]
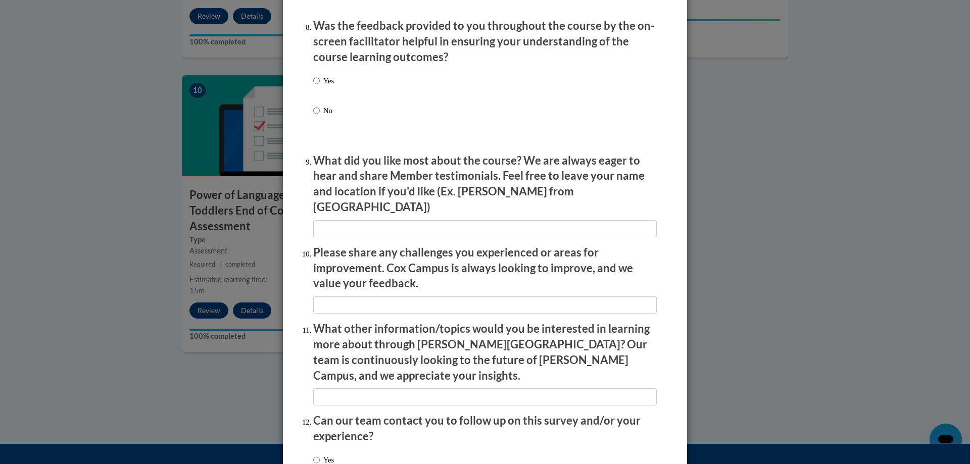
click at [323, 86] on p "Yes" at bounding box center [328, 80] width 11 height 11
click at [320, 86] on input "Yes" at bounding box center [316, 80] width 7 height 11
radio input "true"
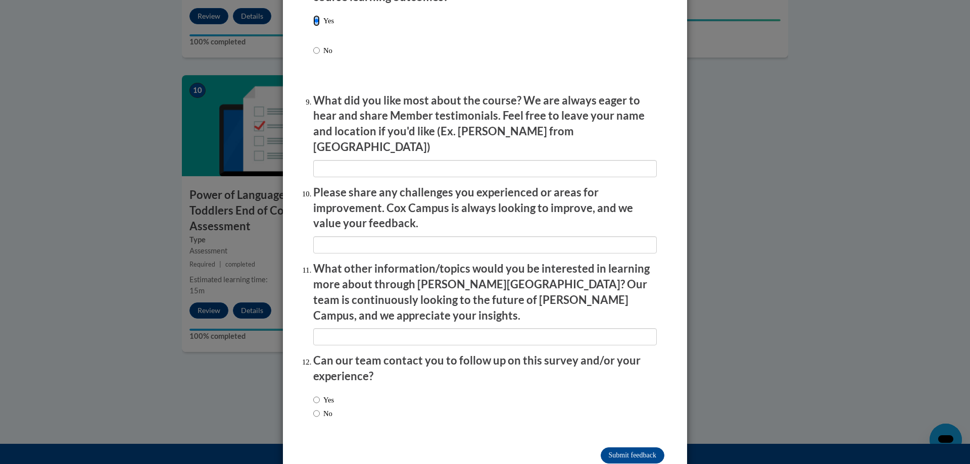
scroll to position [1635, 0]
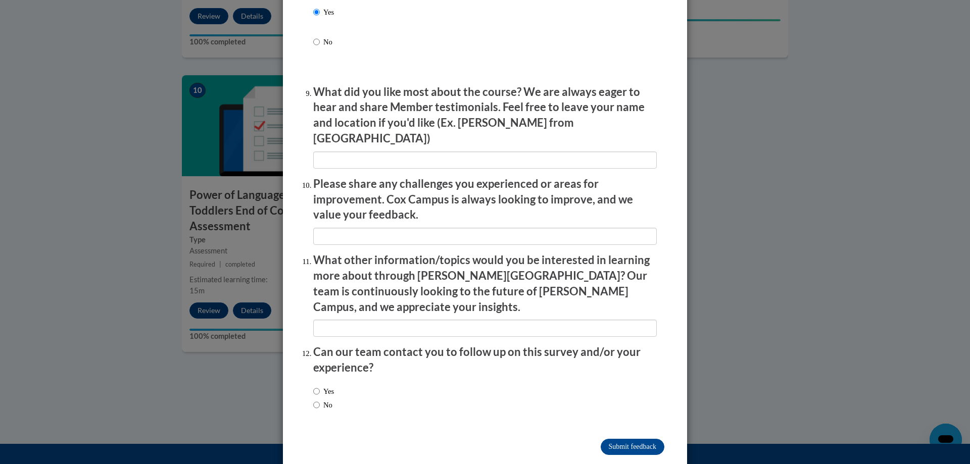
click at [322, 400] on label "No" at bounding box center [322, 405] width 19 height 11
click at [320, 400] on input "No" at bounding box center [316, 405] width 7 height 11
radio input "true"
click at [640, 439] on input "Submit feedback" at bounding box center [633, 447] width 64 height 16
